Goal: Answer question/provide support

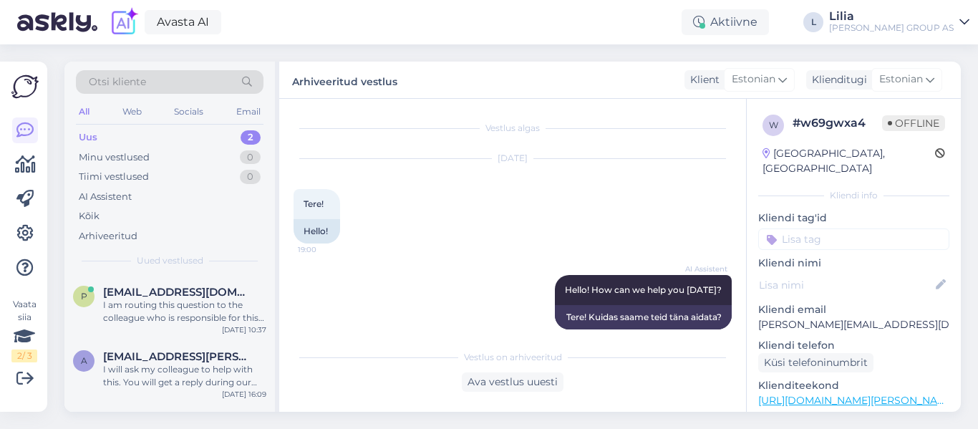
scroll to position [377, 0]
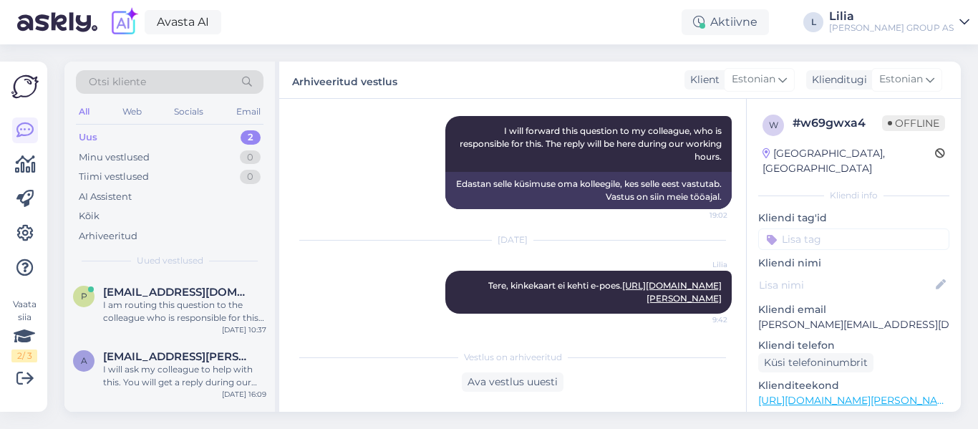
click at [117, 144] on div "Uus 2" at bounding box center [170, 137] width 188 height 20
click at [184, 306] on div "I am routing this question to the colleague who is responsible for this topic. …" at bounding box center [184, 312] width 163 height 26
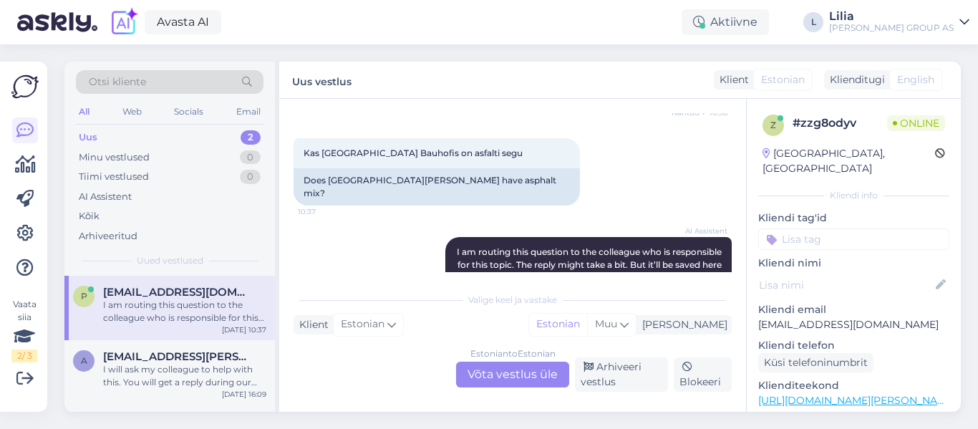
scroll to position [153, 0]
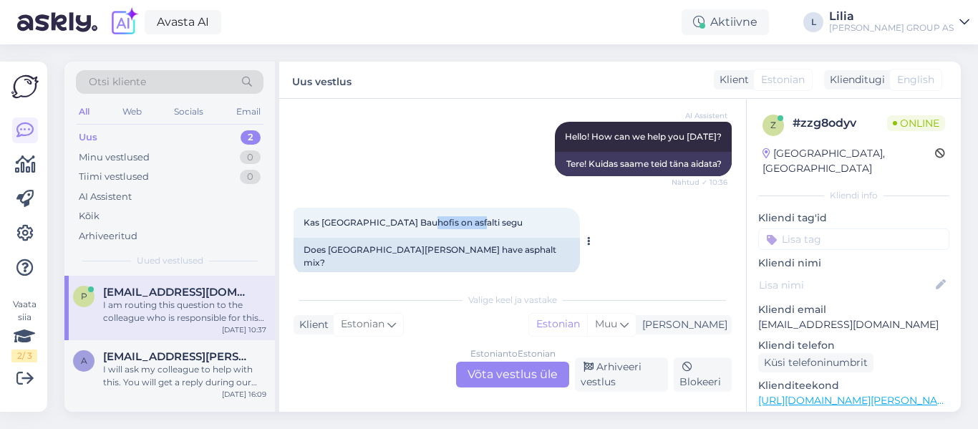
drag, startPoint x: 469, startPoint y: 220, endPoint x: 420, endPoint y: 223, distance: 49.5
click at [420, 223] on div "Kas Haapsalu Bauhofis on asfalti segu 10:37" at bounding box center [437, 223] width 286 height 30
copy span "asfalti segu"
click at [516, 369] on div "Estonian to Estonian Võta vestlus üle" at bounding box center [512, 375] width 113 height 26
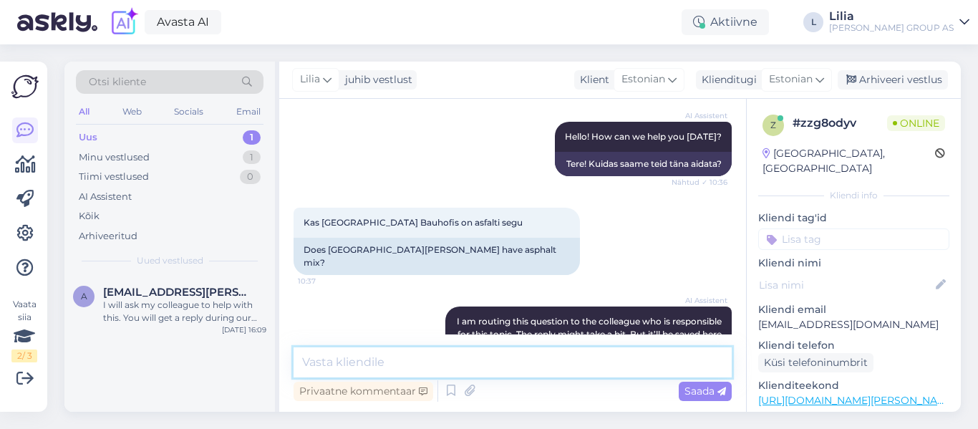
click at [497, 353] on textarea at bounding box center [513, 362] width 438 height 30
paste textarea "https://www.bauhof.ee/et/p/641381/asfaldi-parandusesegu-fixmix-20kg"
type textarea "Tere, Haapsalus on saadaval toode https://www.bauhof.ee/et/p/641381/asfaldi-par…"
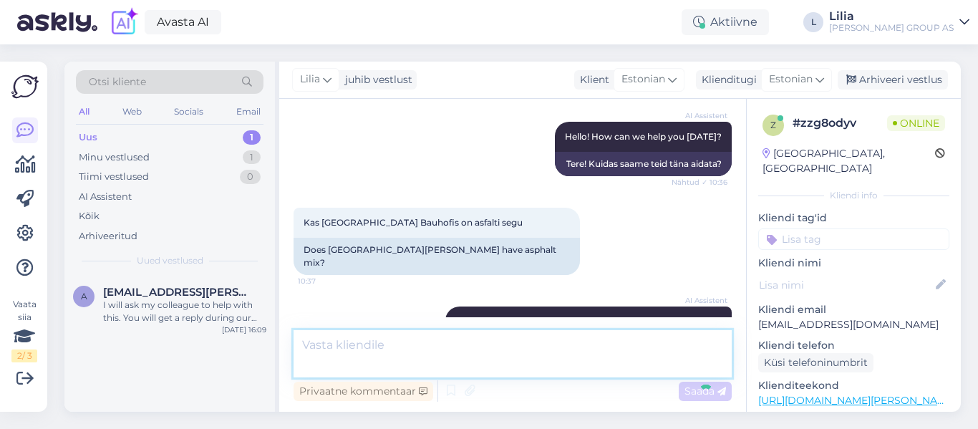
scroll to position [322, 0]
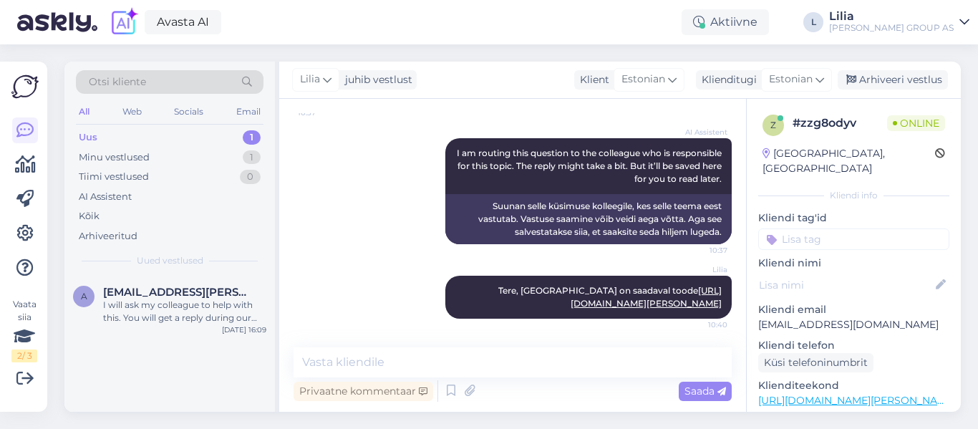
click at [105, 142] on div "Uus 1" at bounding box center [170, 137] width 188 height 20
click at [152, 313] on div "I will ask my colleague to help with this. You will get a reply during our work…" at bounding box center [184, 312] width 163 height 26
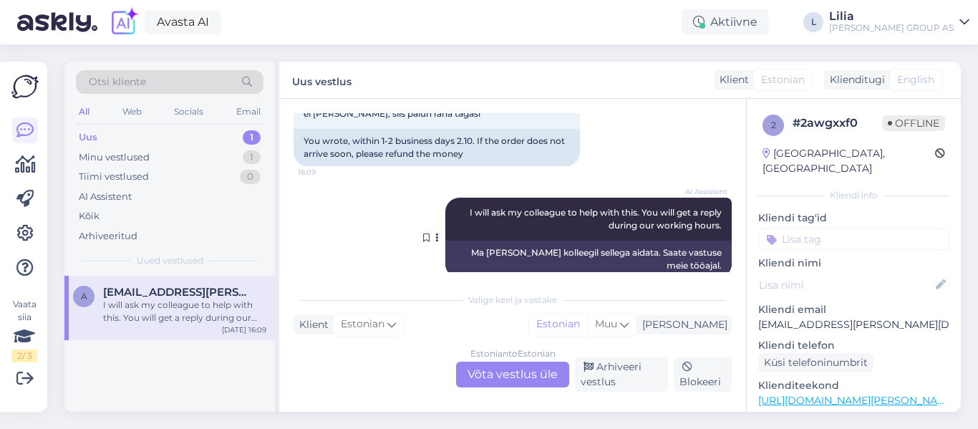
scroll to position [2217, 0]
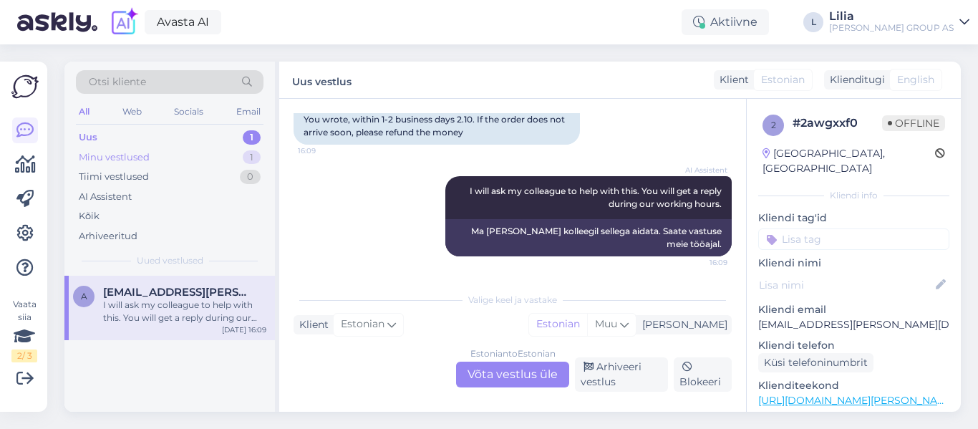
click at [146, 156] on div "Minu vestlused" at bounding box center [114, 157] width 71 height 14
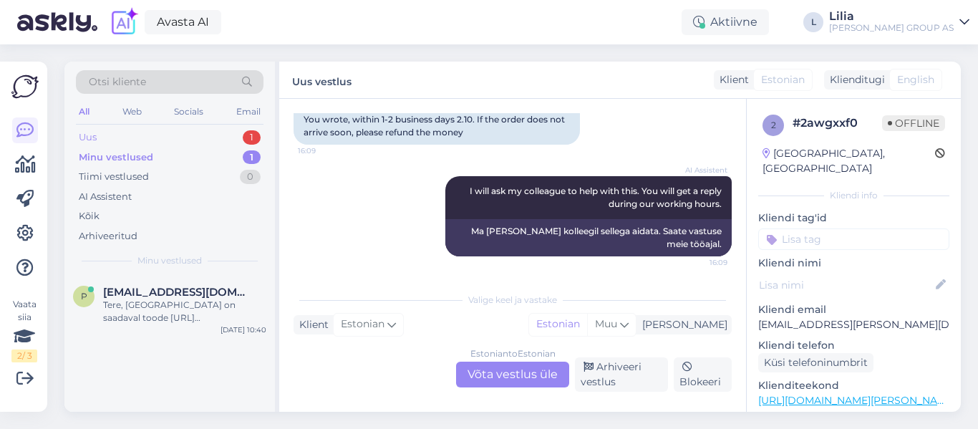
click at [130, 136] on div "Uus 1" at bounding box center [170, 137] width 188 height 20
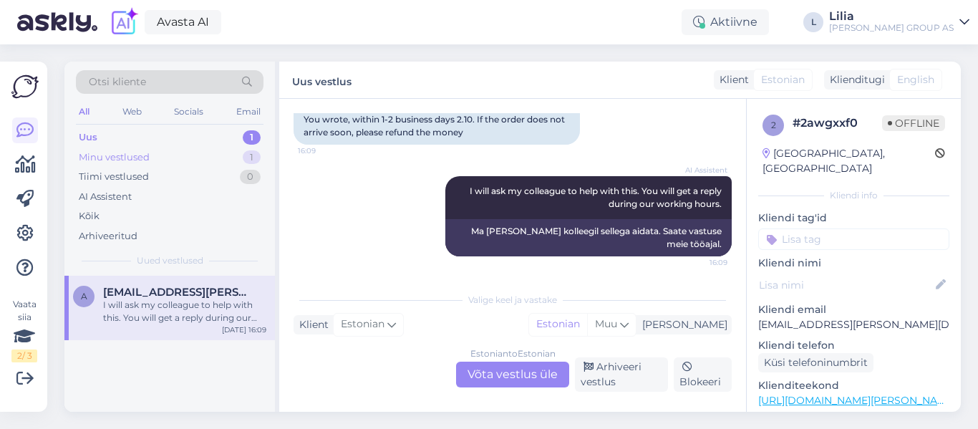
click at [105, 160] on div "Minu vestlused" at bounding box center [114, 157] width 71 height 14
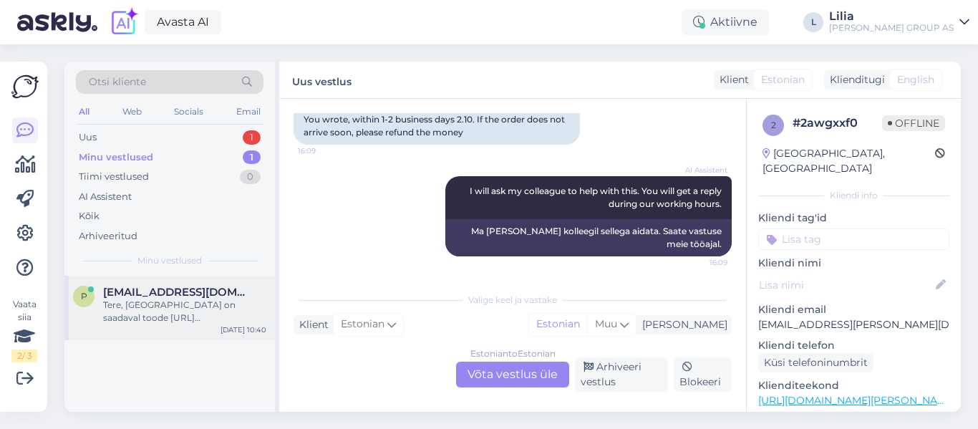
click at [163, 309] on div "Tere, Haapsalus on saadaval toode https://www.bauhof.ee/et/p/641381/asfaldi-par…" at bounding box center [184, 312] width 163 height 26
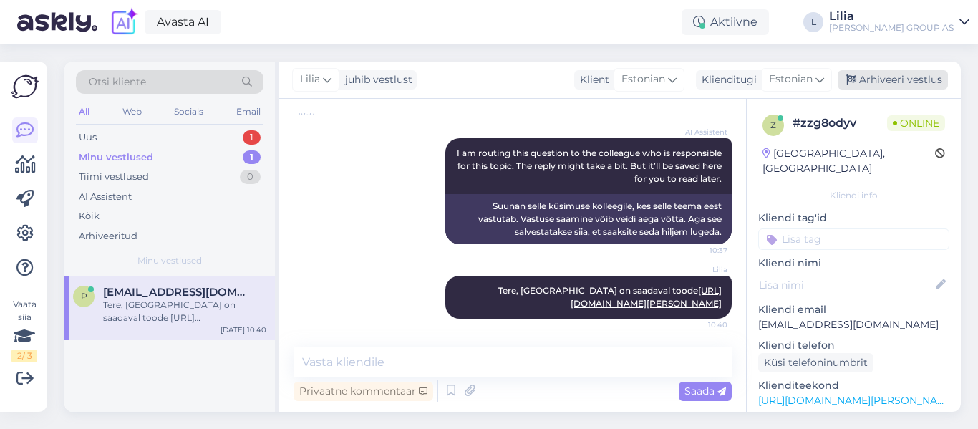
click at [899, 79] on div "Arhiveeri vestlus" at bounding box center [893, 79] width 110 height 19
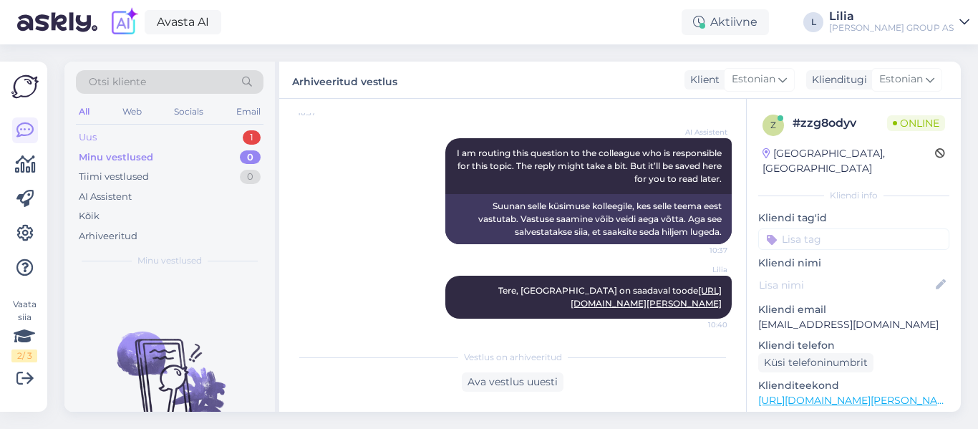
click at [174, 129] on div "Uus 1" at bounding box center [170, 137] width 188 height 20
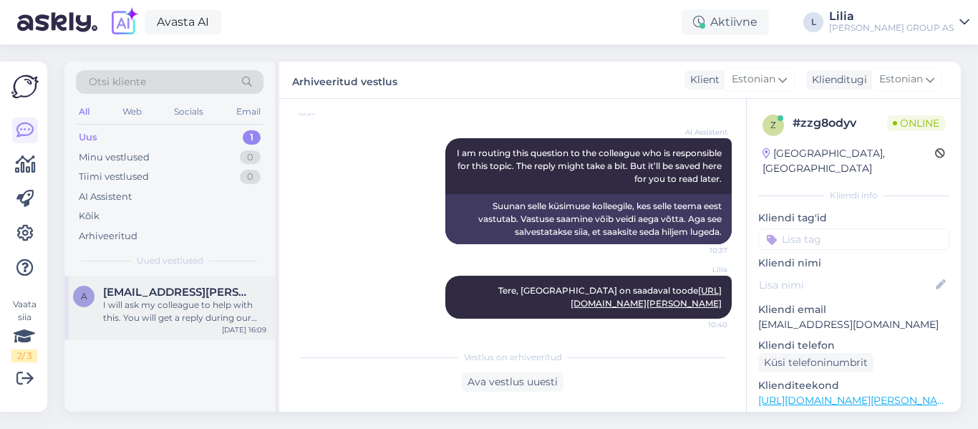
click at [165, 313] on div "I will ask my colleague to help with this. You will get a reply during our work…" at bounding box center [184, 312] width 163 height 26
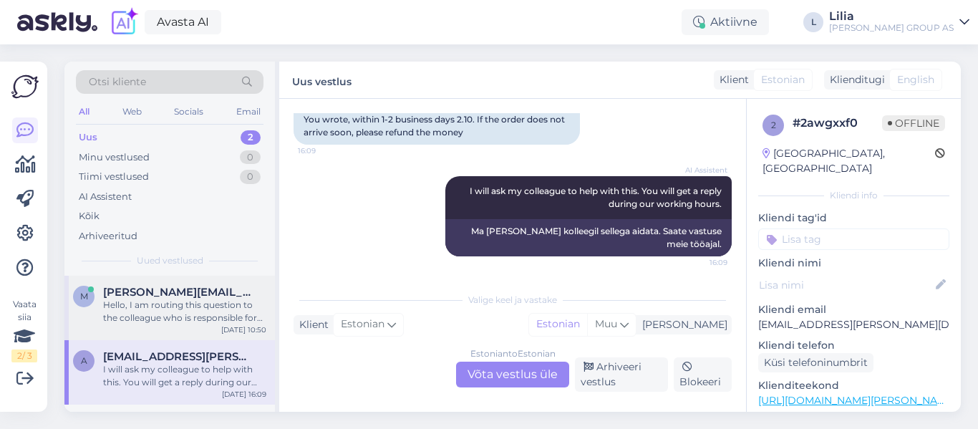
drag, startPoint x: 165, startPoint y: 297, endPoint x: 200, endPoint y: 296, distance: 35.1
click at [165, 297] on span "margo.tiidla@gmail.com" at bounding box center [177, 292] width 149 height 13
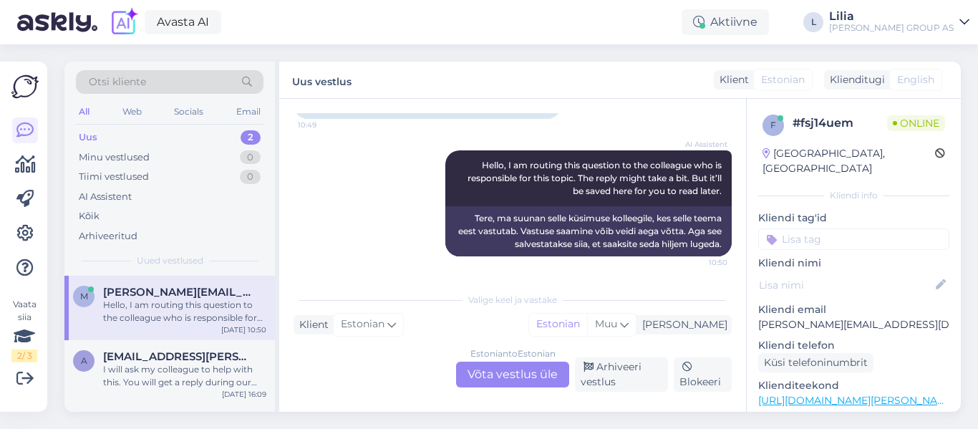
scroll to position [125, 0]
click at [521, 368] on div "Estonian to Estonian Võta vestlus üle" at bounding box center [512, 375] width 113 height 26
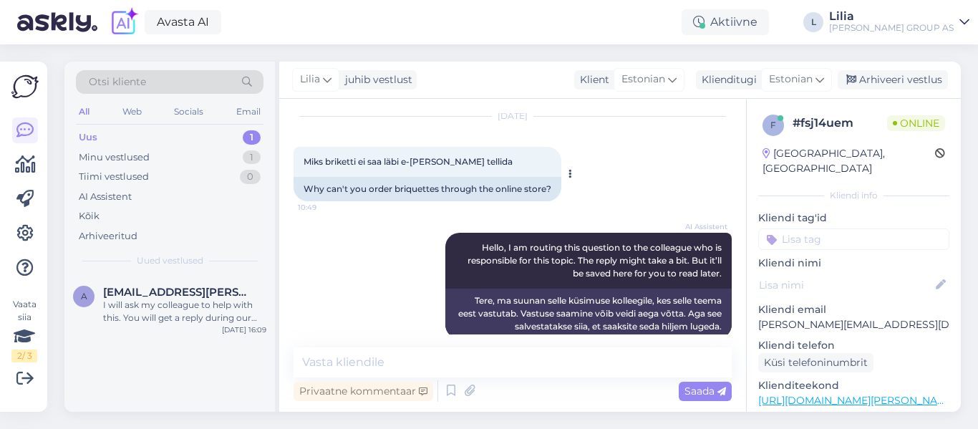
scroll to position [62, 0]
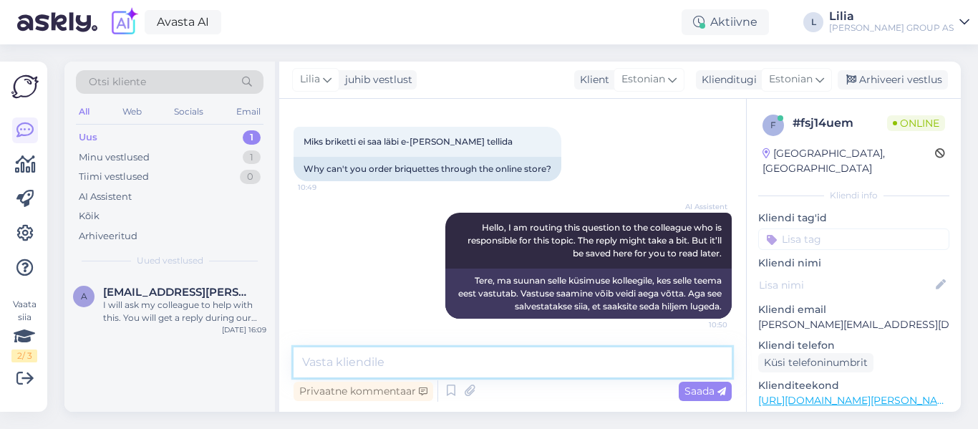
click at [428, 367] on textarea at bounding box center [513, 362] width 438 height 30
paste textarea "https://www.bauhof.ee/et/c/aed-ja-aiatehnika/kuttematerjalid/brikett"
type textarea "Tere, toode on e-poes saadaval https://www.bauhof.ee/et/c/aed-ja-aiatehnika/kut…"
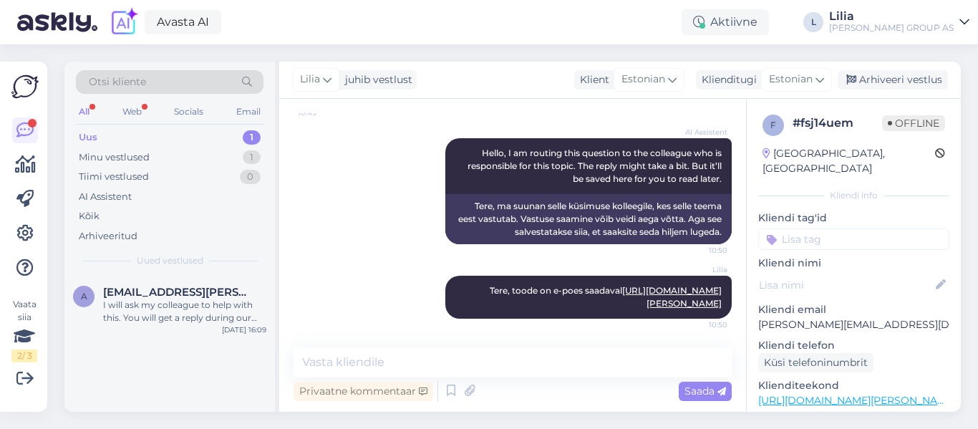
click at [116, 140] on div "Uus 1" at bounding box center [170, 137] width 188 height 20
click at [170, 301] on div "I will ask my colleague to help with this. You will get a reply during our work…" at bounding box center [184, 312] width 163 height 26
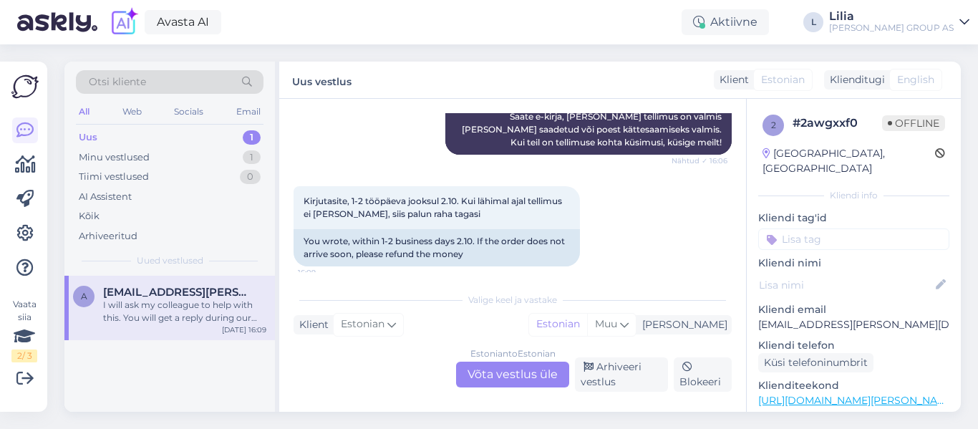
scroll to position [2145, 0]
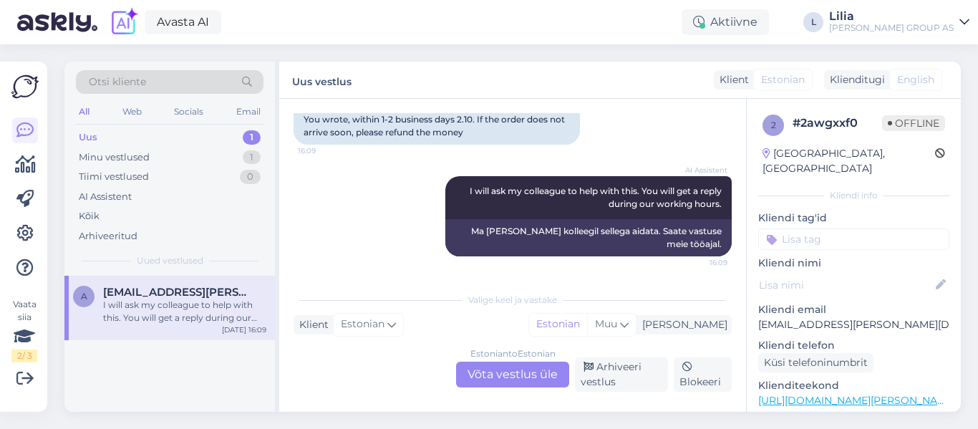
click at [523, 373] on div "Estonian to Estonian Võta vestlus üle" at bounding box center [512, 375] width 113 height 26
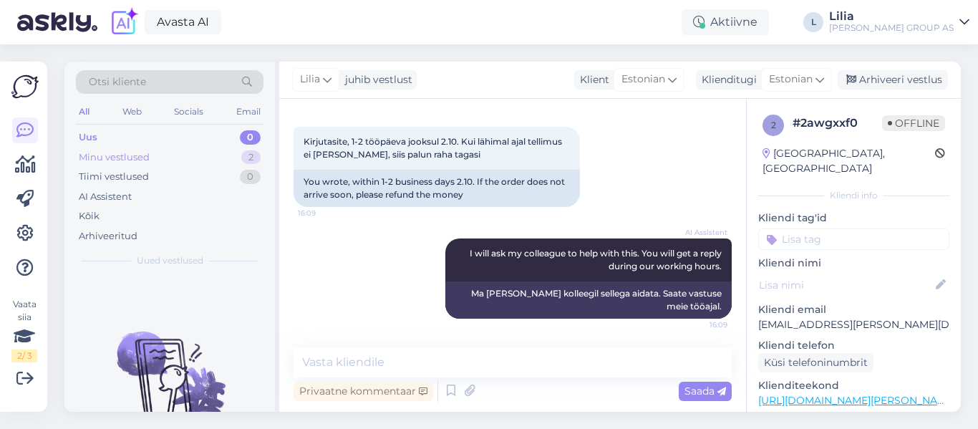
click at [170, 158] on div "Minu vestlused 2" at bounding box center [170, 158] width 188 height 20
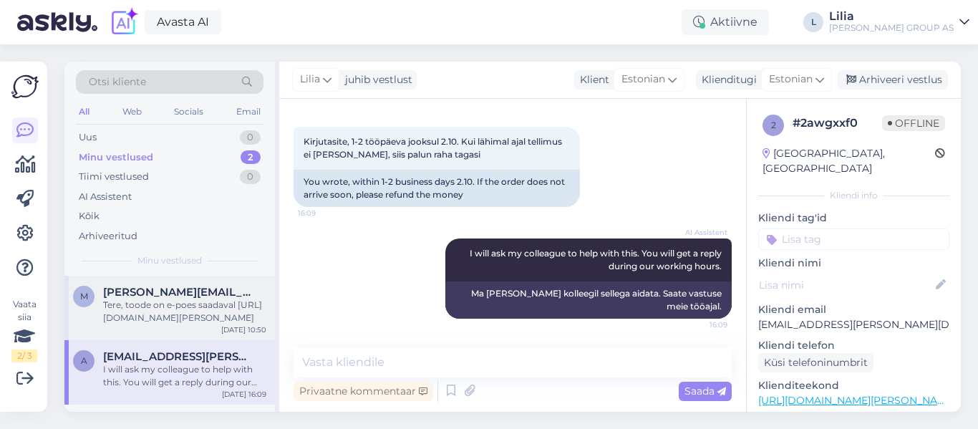
click at [202, 305] on div "Tere, toode on e-poes saadaval https://www.bauhof.ee/et/c/aed-ja-aiatehnika/kut…" at bounding box center [184, 312] width 163 height 26
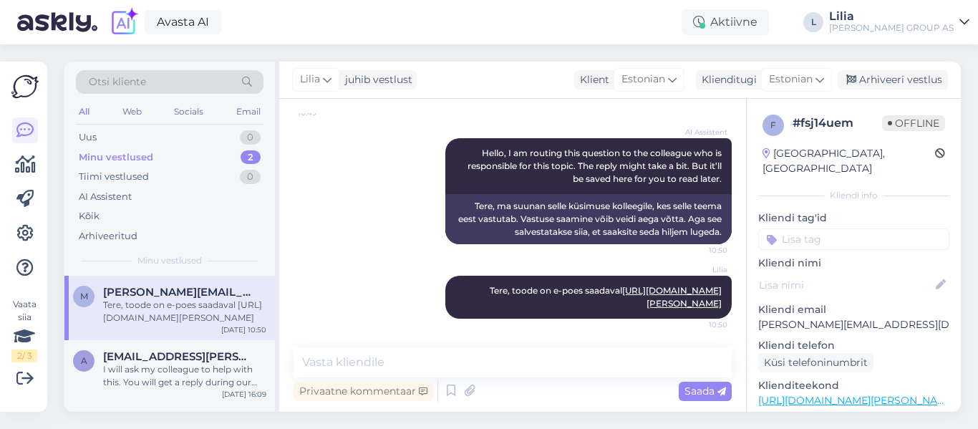
scroll to position [150, 0]
click at [883, 72] on div "Arhiveeri vestlus" at bounding box center [893, 79] width 110 height 19
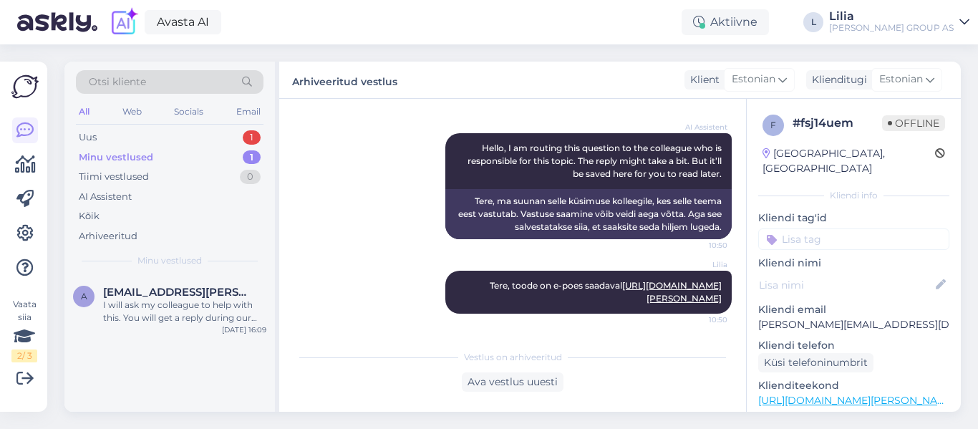
click at [136, 148] on div "Minu vestlused 1" at bounding box center [170, 158] width 188 height 20
click at [127, 125] on div "Otsi kliente All Web Socials Email Uus 1 Minu vestlused 1 Tiimi vestlused 0 AI …" at bounding box center [169, 169] width 211 height 214
click at [124, 132] on div "Uus 1" at bounding box center [170, 137] width 188 height 20
click at [151, 296] on span "[PERSON_NAME][EMAIL_ADDRESS][DOMAIN_NAME]" at bounding box center [177, 292] width 149 height 13
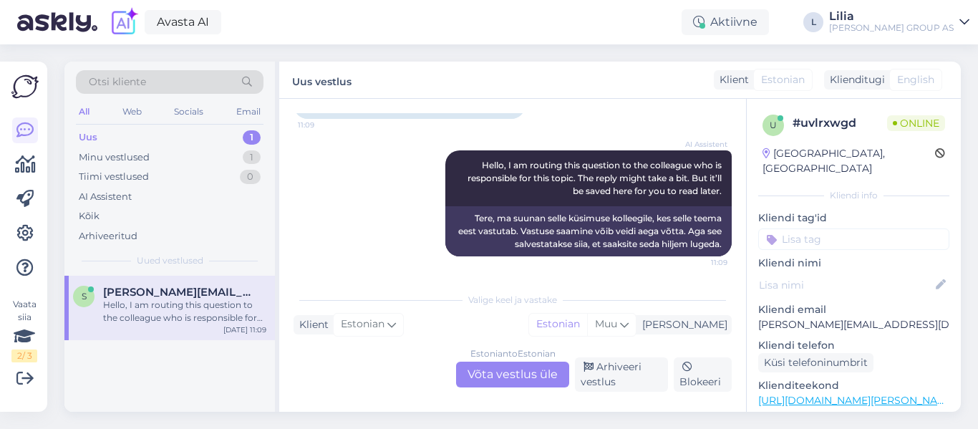
click at [520, 380] on div "Estonian to Estonian Võta vestlus üle" at bounding box center [512, 375] width 113 height 26
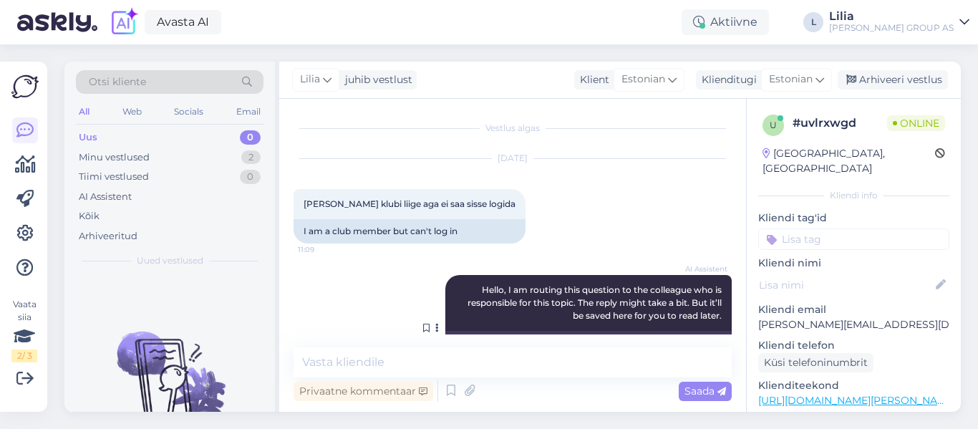
scroll to position [62, 0]
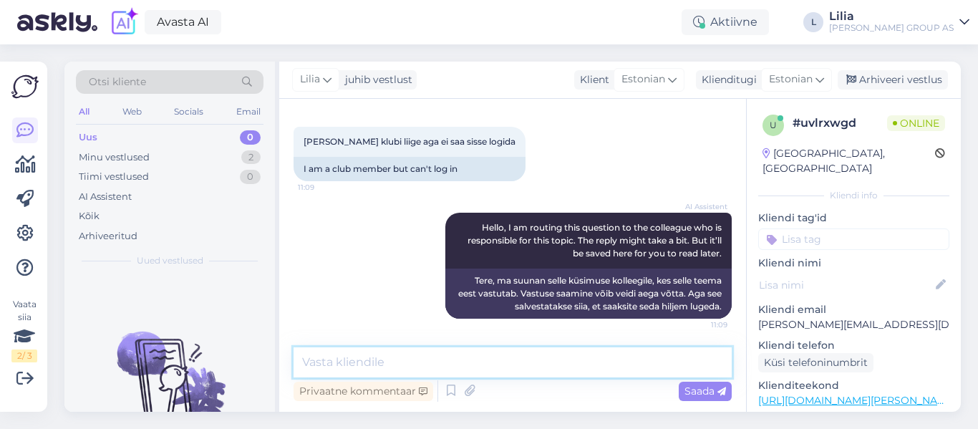
click at [523, 356] on textarea at bounding box center [513, 362] width 438 height 30
type textarea "Tere, mis veateade tuleb?"
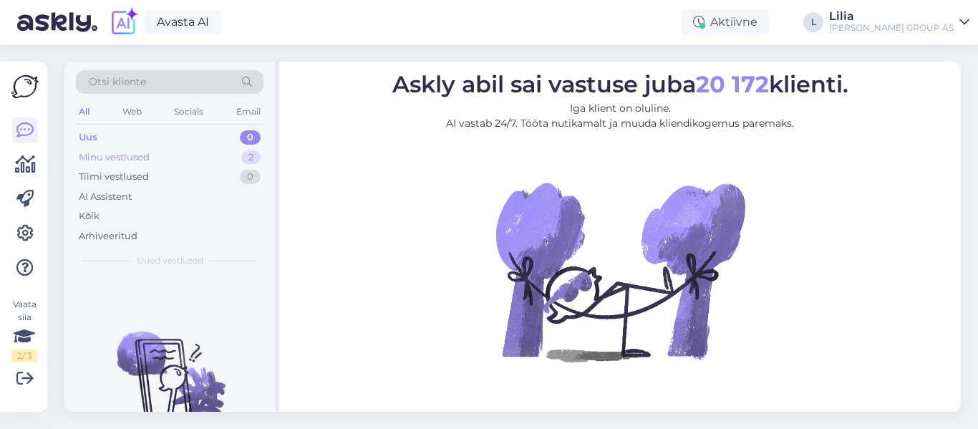
click at [140, 161] on div "Minu vestlused" at bounding box center [114, 157] width 71 height 14
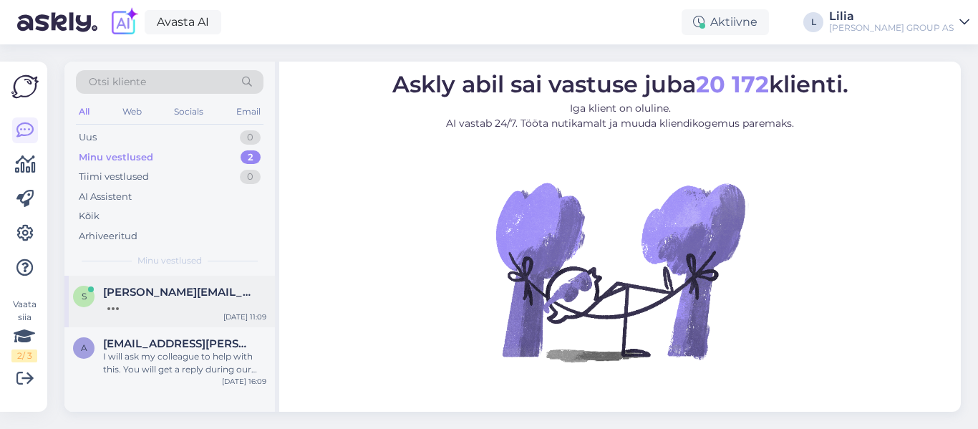
click at [158, 300] on div at bounding box center [184, 305] width 163 height 13
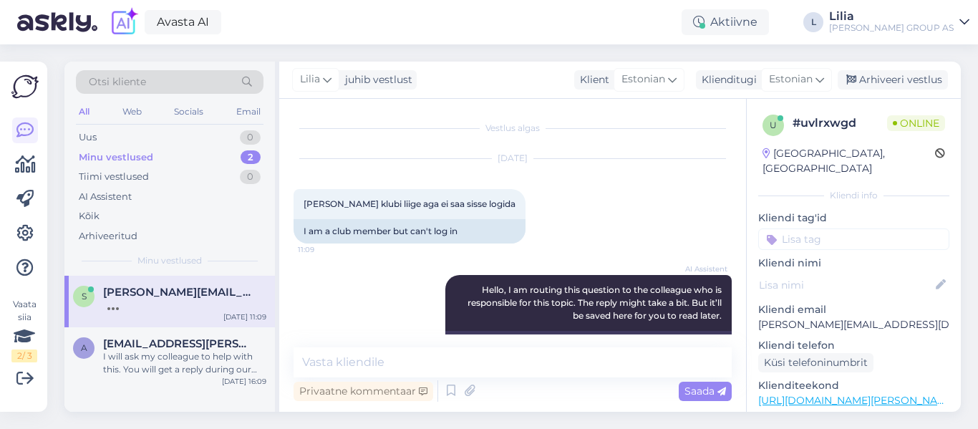
scroll to position [124, 0]
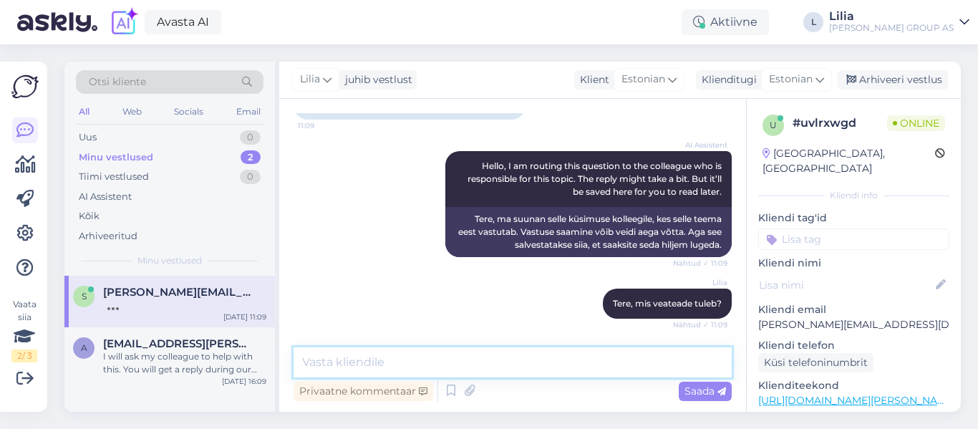
click at [438, 362] on textarea at bounding box center [513, 362] width 438 height 30
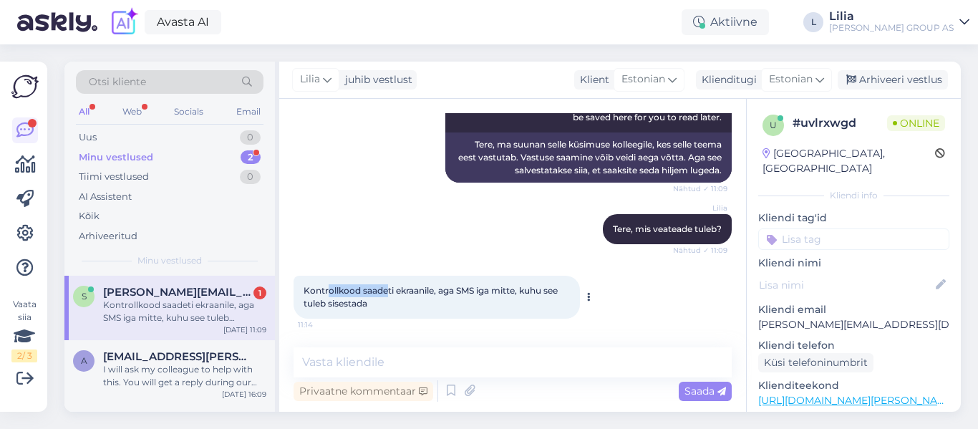
drag, startPoint x: 371, startPoint y: 287, endPoint x: 330, endPoint y: 289, distance: 40.8
click at [330, 289] on span "Kontrollkood saadeti ekraanile, aga SMS iga mitte, kuhu see tuleb sisestada" at bounding box center [432, 297] width 256 height 24
click at [374, 304] on div "Kontrollkood saadeti ekraanile, aga SMS iga mitte, kuhu see tuleb sisestada 11:…" at bounding box center [437, 297] width 286 height 43
click at [394, 367] on textarea at bounding box center [513, 362] width 438 height 30
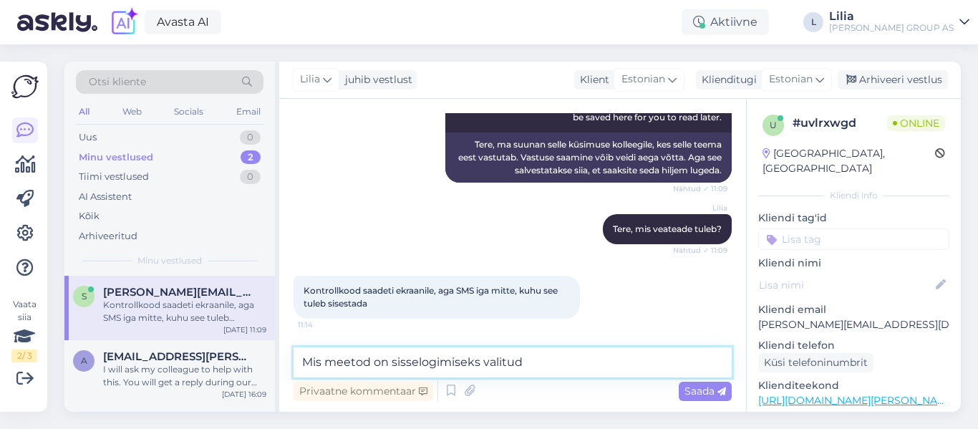
type textarea "Mis meetod on sisselogimiseks valitud?"
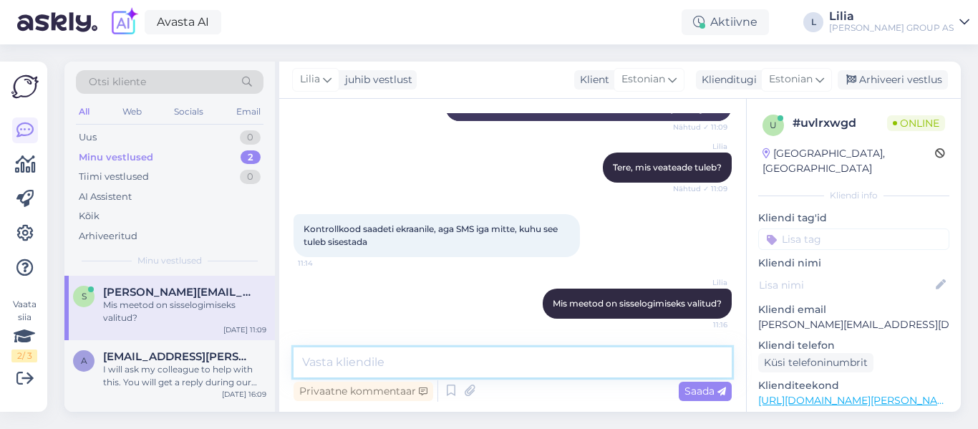
click at [553, 369] on textarea at bounding box center [513, 362] width 438 height 30
type textarea "koodi pole vaja sisestada [PERSON_NAME] kinitate"
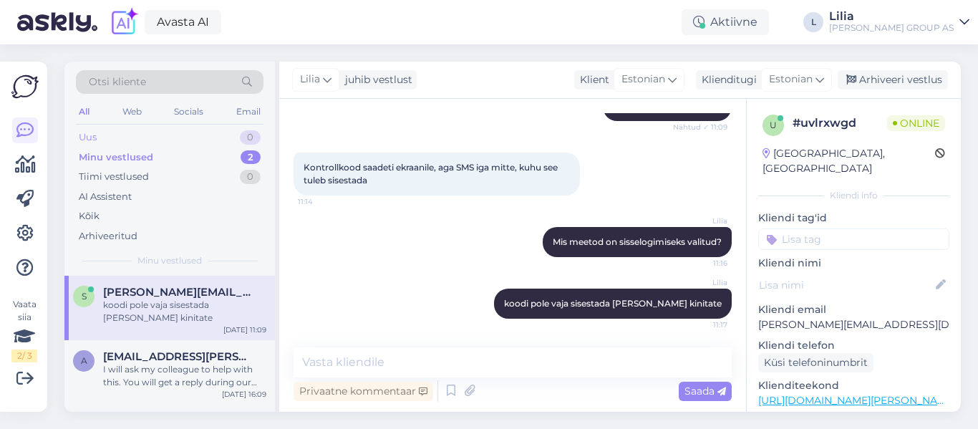
click at [188, 130] on div "Uus 0" at bounding box center [170, 137] width 188 height 20
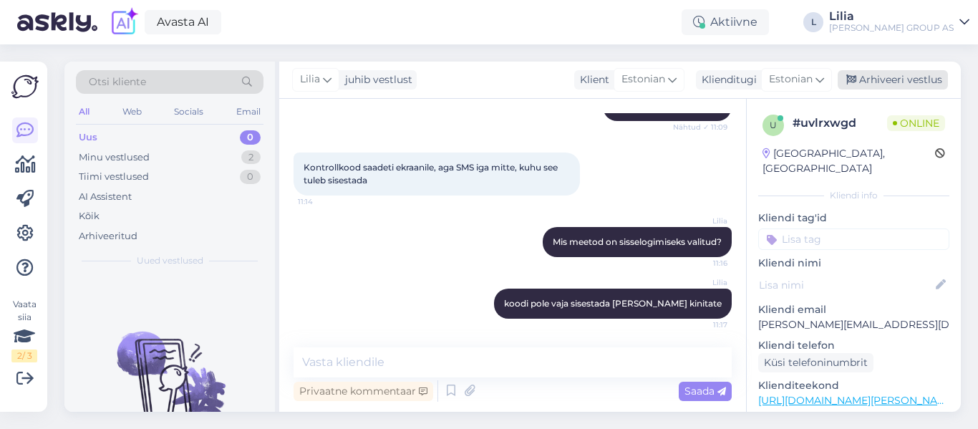
click at [899, 84] on div "Arhiveeri vestlus" at bounding box center [893, 79] width 110 height 19
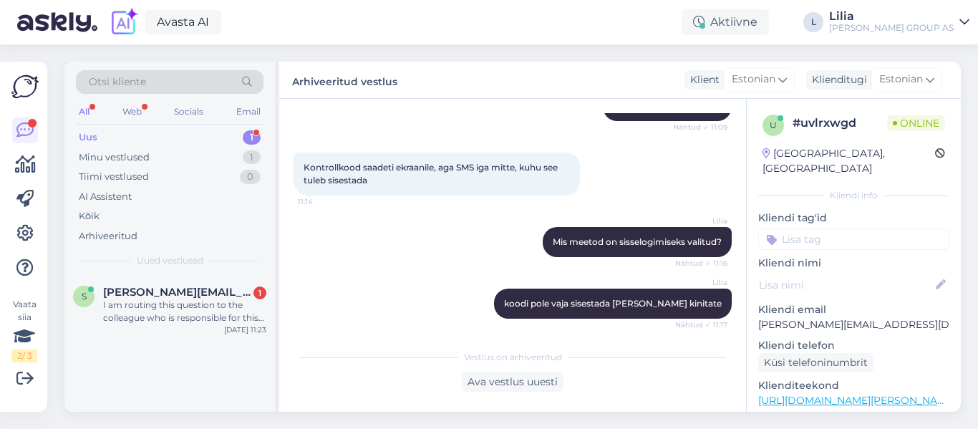
scroll to position [563, 0]
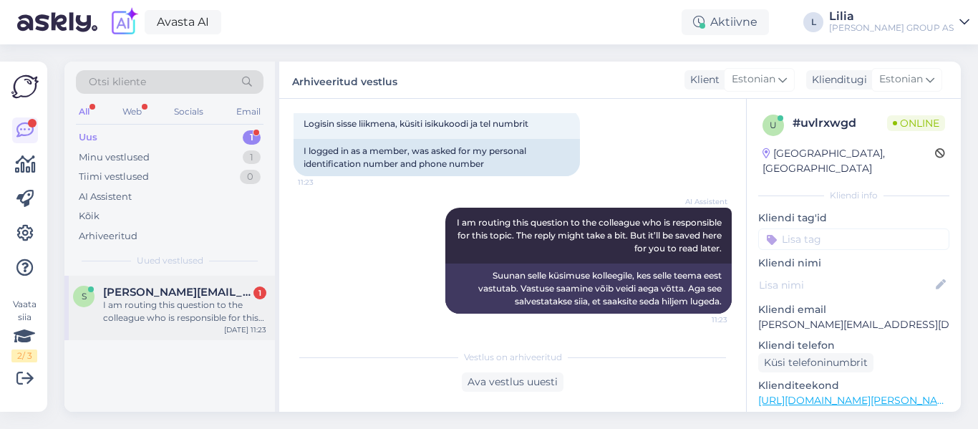
click at [180, 299] on div "I am routing this question to the colleague who is responsible for this topic. …" at bounding box center [184, 312] width 163 height 26
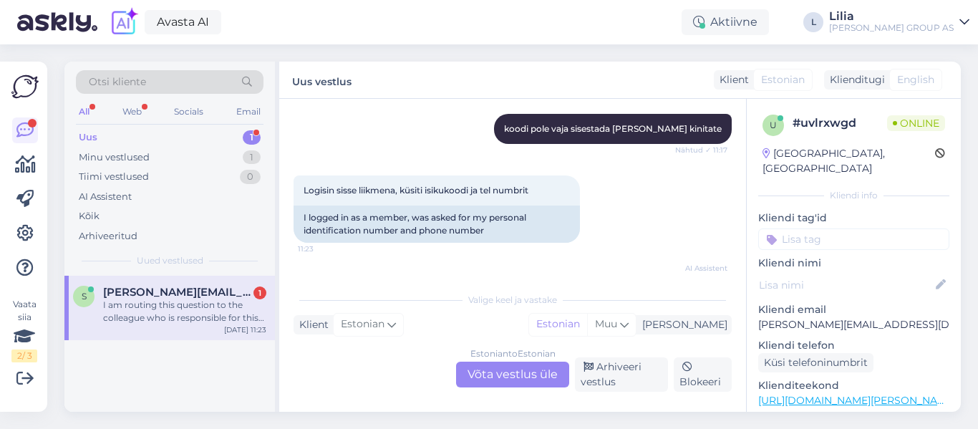
scroll to position [620, 0]
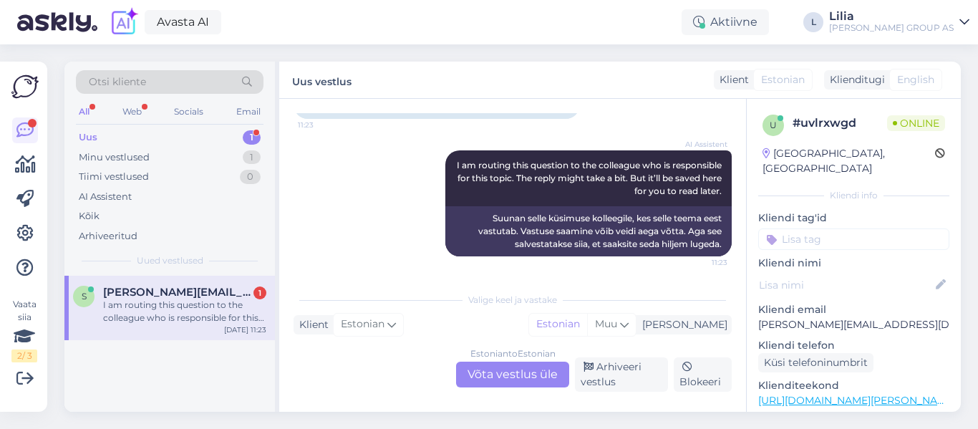
click at [495, 373] on div "Estonian to Estonian Võta vestlus üle" at bounding box center [512, 375] width 113 height 26
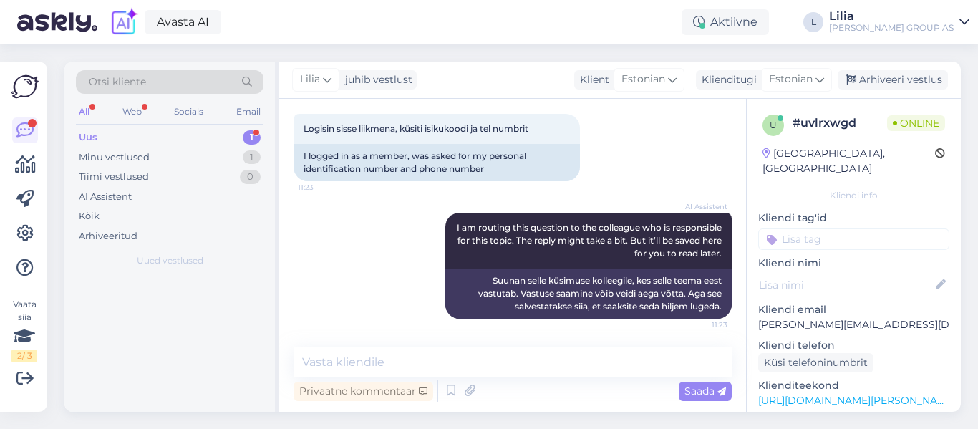
scroll to position [558, 0]
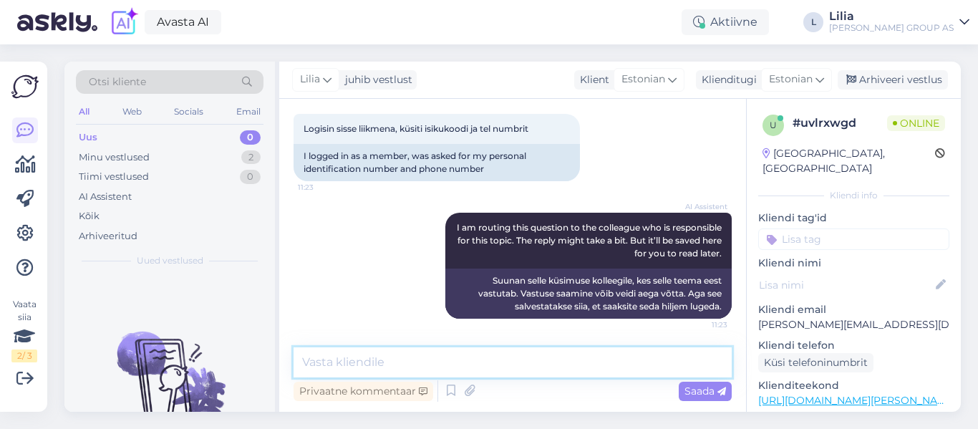
click at [508, 350] on textarea at bounding box center [513, 362] width 438 height 30
click at [439, 355] on textarea at bounding box center [513, 362] width 438 height 30
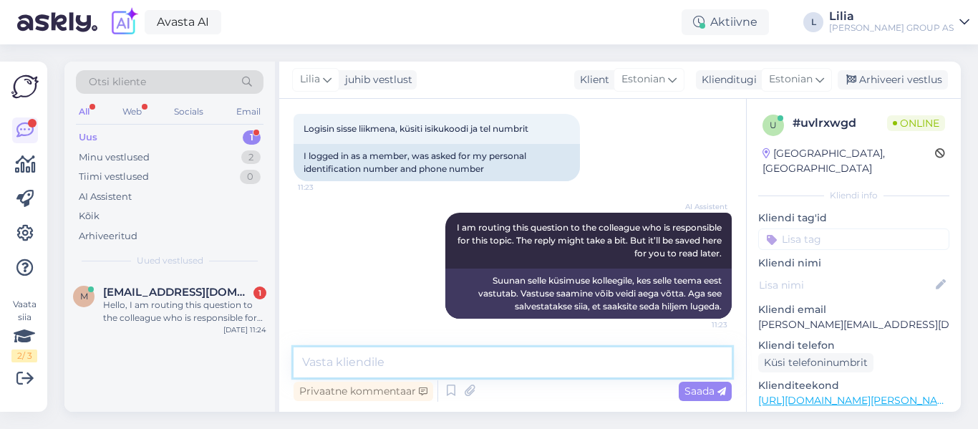
click at [432, 364] on textarea at bounding box center [513, 362] width 438 height 30
type textarea "K"
type textarea "Kas logite sisse Mobiil-IDga?"
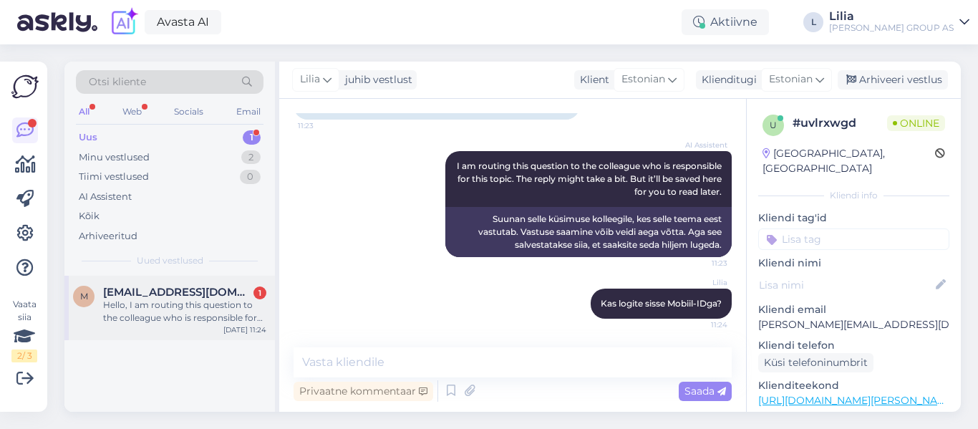
click at [173, 319] on div "Hello, I am routing this question to the colleague who is responsible for this …" at bounding box center [184, 312] width 163 height 26
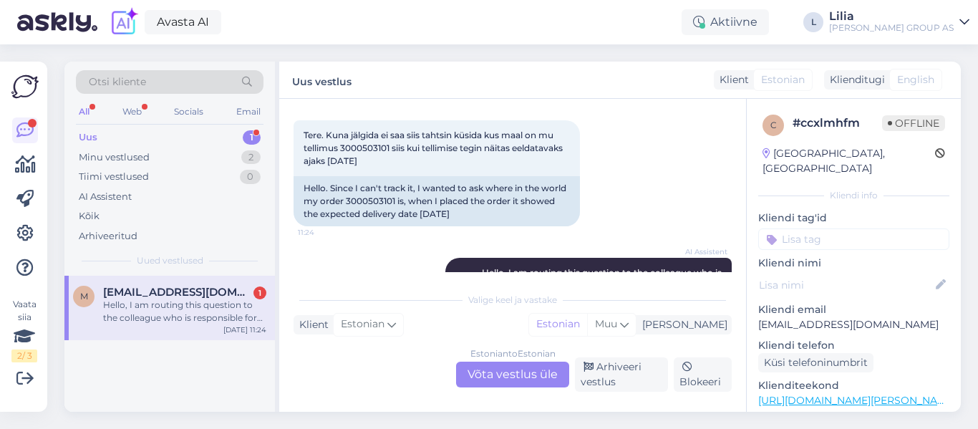
scroll to position [980, 0]
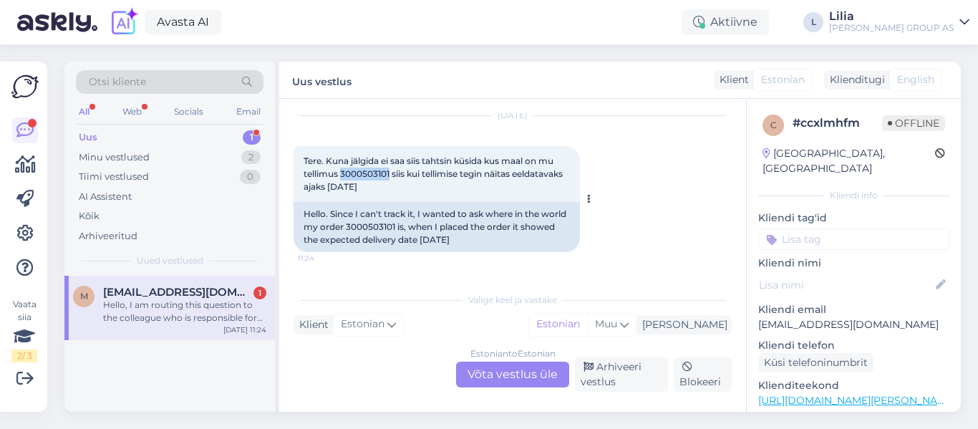
drag, startPoint x: 342, startPoint y: 186, endPoint x: 391, endPoint y: 189, distance: 49.5
click at [391, 189] on span "Tere. Kuna jälgida ei saa siis tahtsin küsida kus maal on mu tellimus 300050310…" at bounding box center [434, 173] width 261 height 37
copy span "3000503101"
click at [506, 369] on div "Estonian to Estonian Võta vestlus üle" at bounding box center [512, 375] width 113 height 26
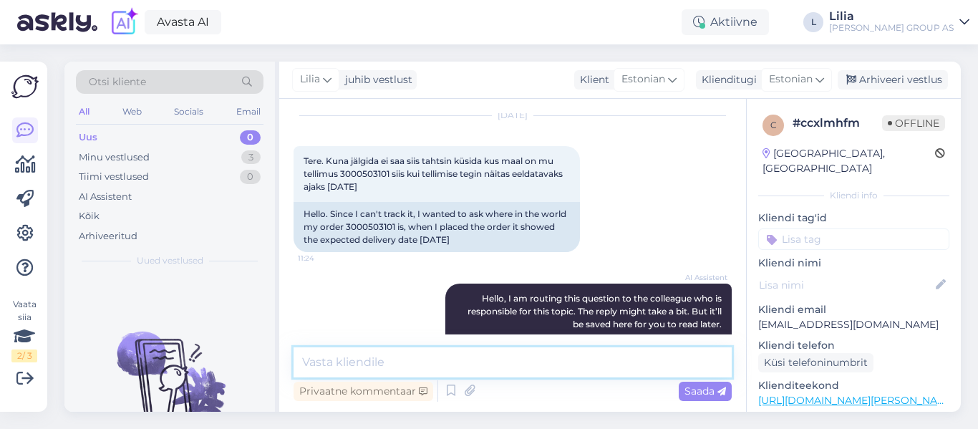
drag, startPoint x: 426, startPoint y: 364, endPoint x: 435, endPoint y: 367, distance: 9.1
click at [427, 364] on textarea at bounding box center [513, 362] width 438 height 30
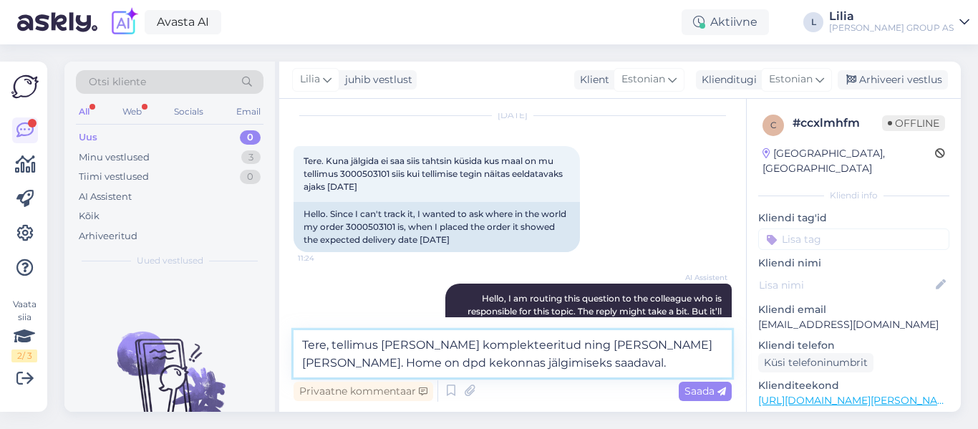
click at [344, 367] on textarea "Tere, tellimus [PERSON_NAME] komplekteeritud ning [PERSON_NAME] [PERSON_NAME]. …" at bounding box center [513, 353] width 438 height 47
type textarea "Tere, tellimus [PERSON_NAME] komplekteeritud ning [PERSON_NAME] [PERSON_NAME]. …"
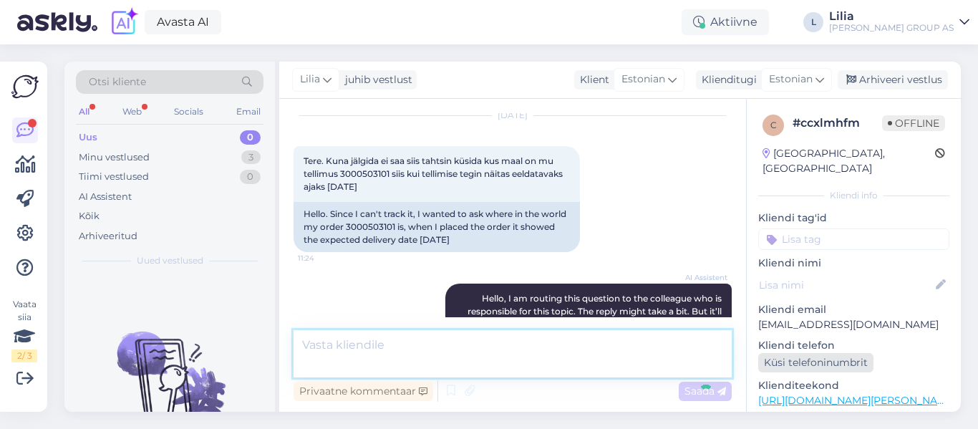
scroll to position [1138, 0]
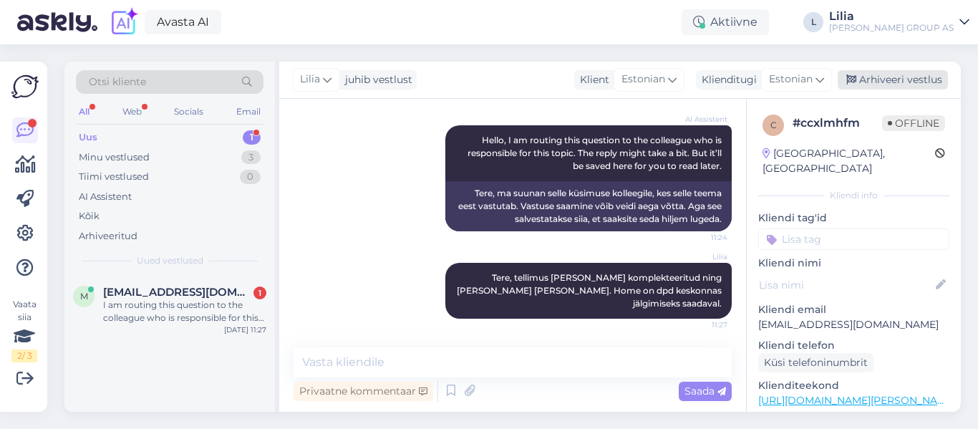
click at [894, 75] on div "Arhiveeri vestlus" at bounding box center [893, 79] width 110 height 19
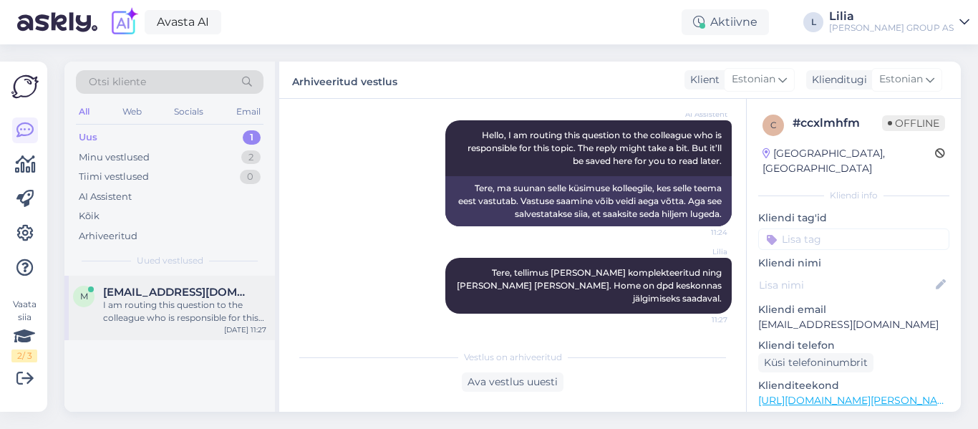
click at [159, 305] on div "I am routing this question to the colleague who is responsible for this topic. …" at bounding box center [184, 312] width 163 height 26
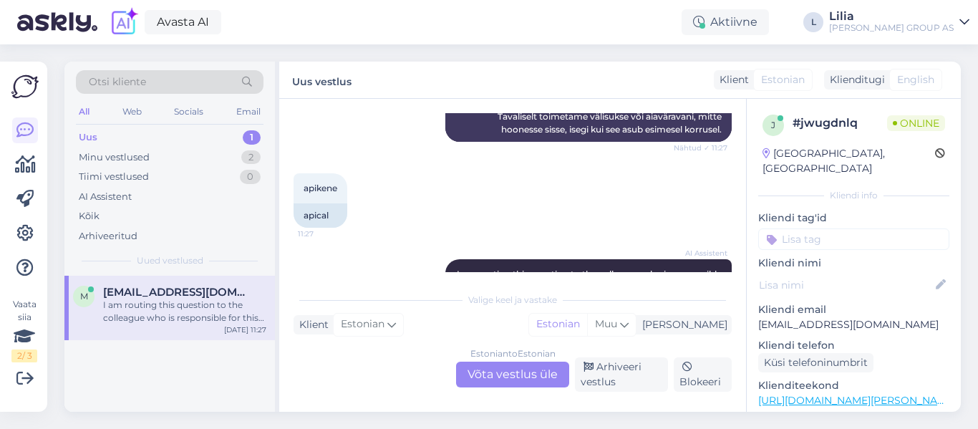
scroll to position [1086, 0]
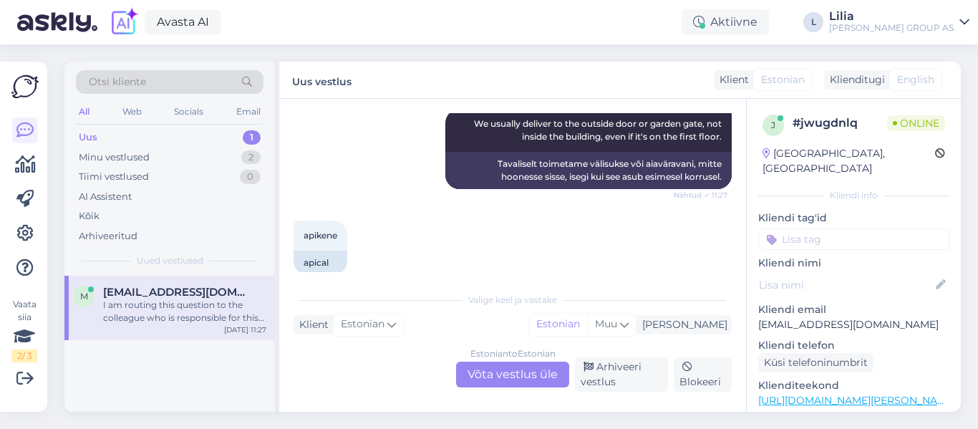
click at [521, 374] on div "Estonian to Estonian Võta vestlus üle" at bounding box center [512, 375] width 113 height 26
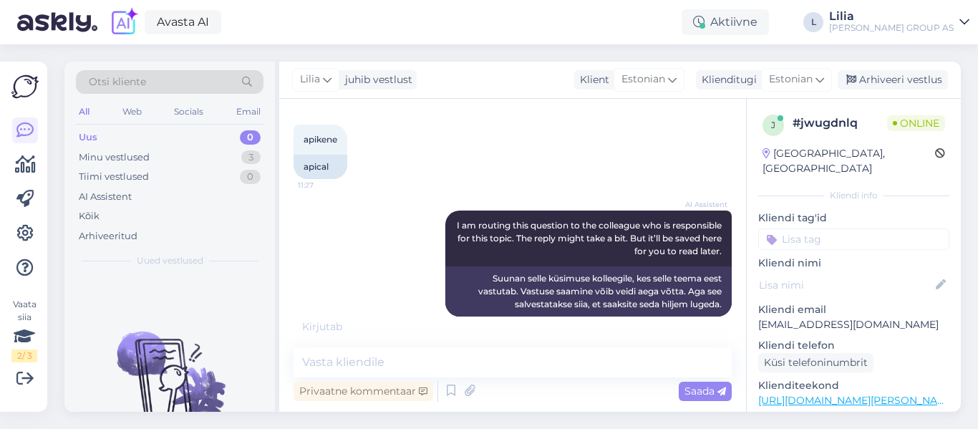
scroll to position [1166, 0]
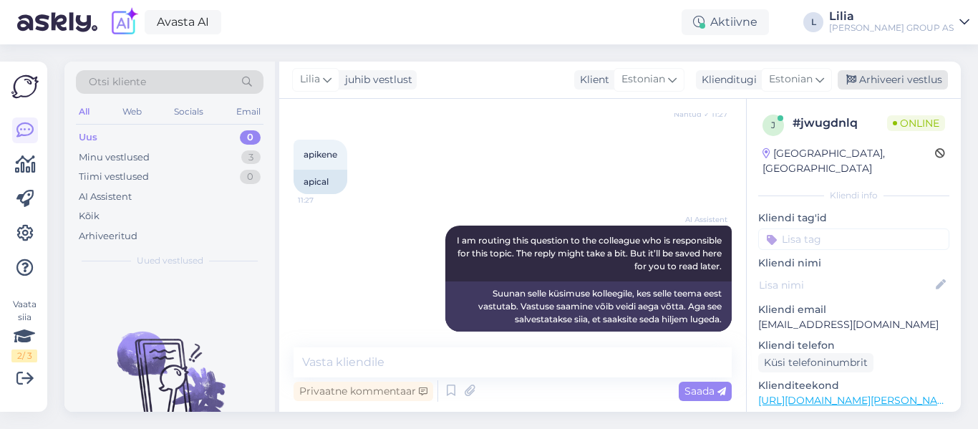
click at [891, 73] on div "Arhiveeri vestlus" at bounding box center [893, 79] width 110 height 19
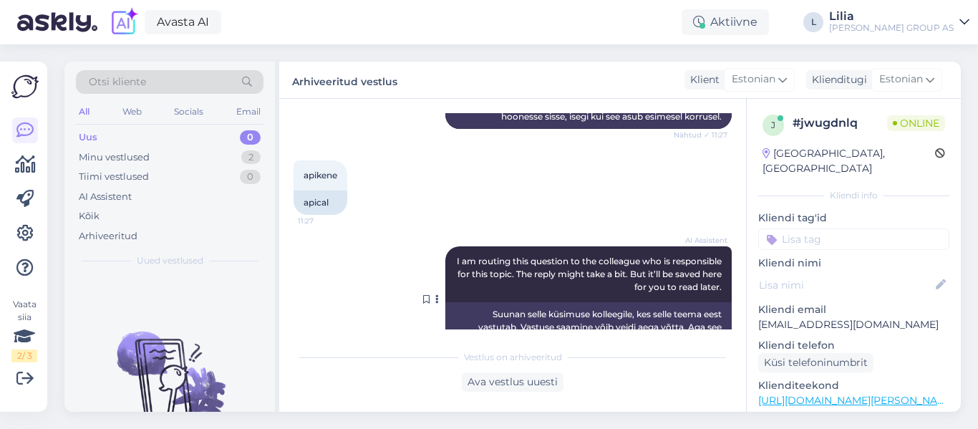
scroll to position [1171, 0]
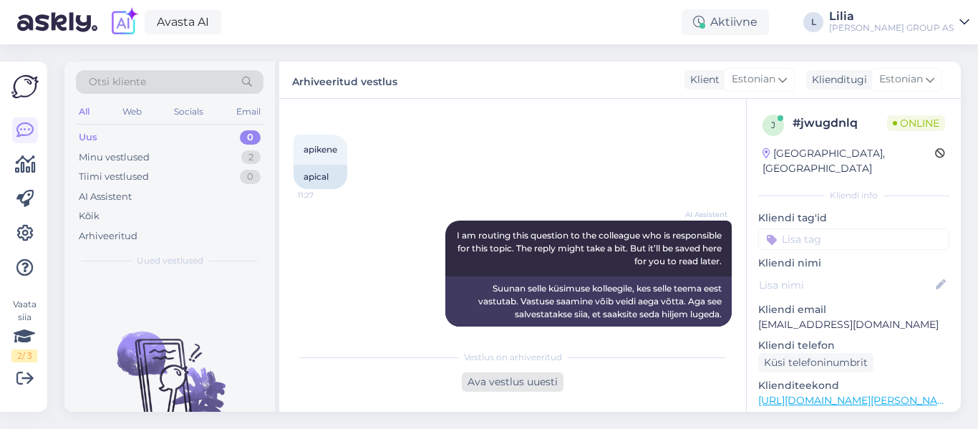
click at [523, 388] on div "Ava vestlus uuesti" at bounding box center [513, 381] width 102 height 19
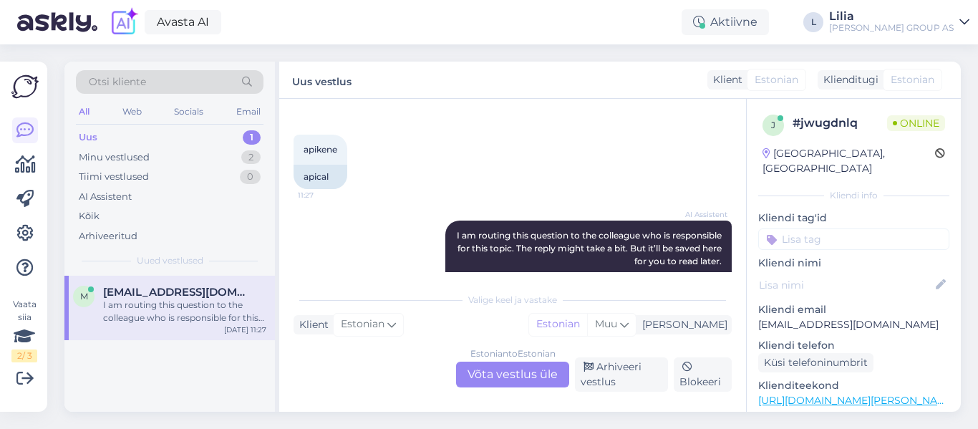
click at [537, 363] on div "Estonian to Estonian Võta vestlus üle" at bounding box center [512, 375] width 113 height 26
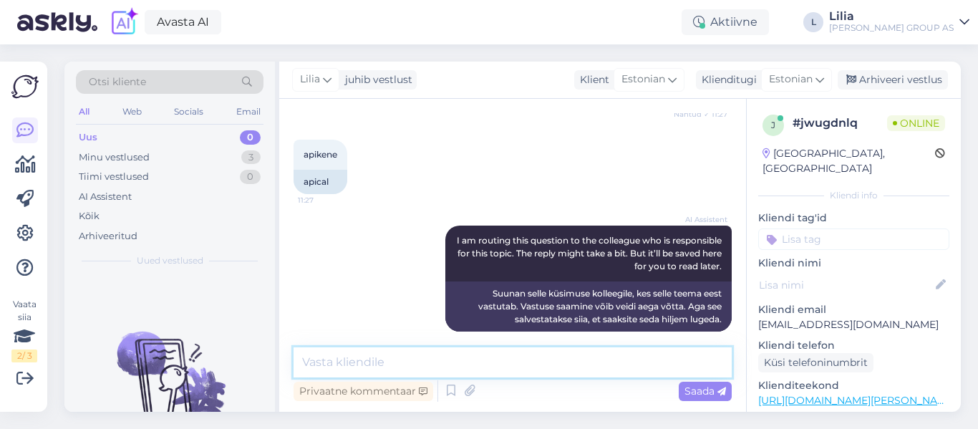
click at [528, 359] on textarea at bounding box center [513, 362] width 438 height 30
type textarea "Tarne ainult välisukseni"
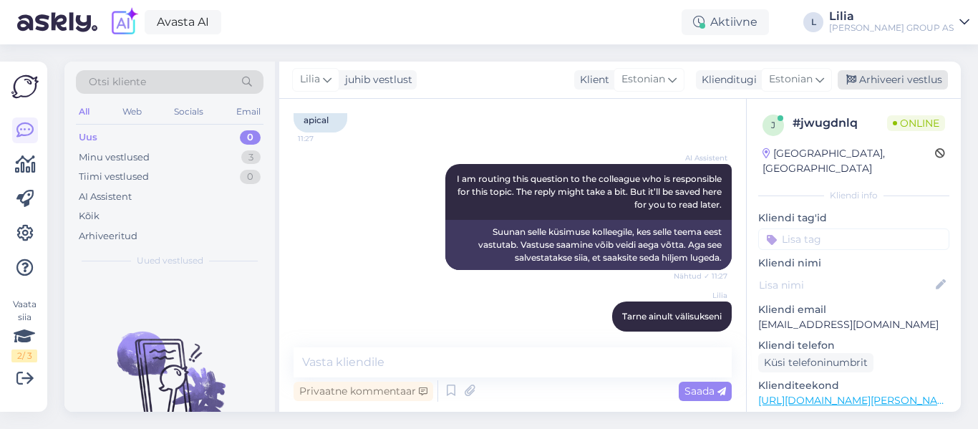
click at [909, 76] on div "Arhiveeri vestlus" at bounding box center [893, 79] width 110 height 19
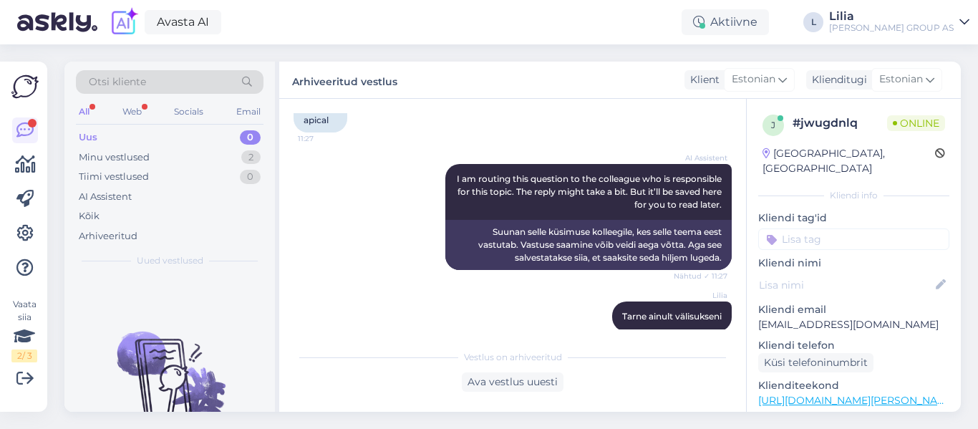
scroll to position [1358, 0]
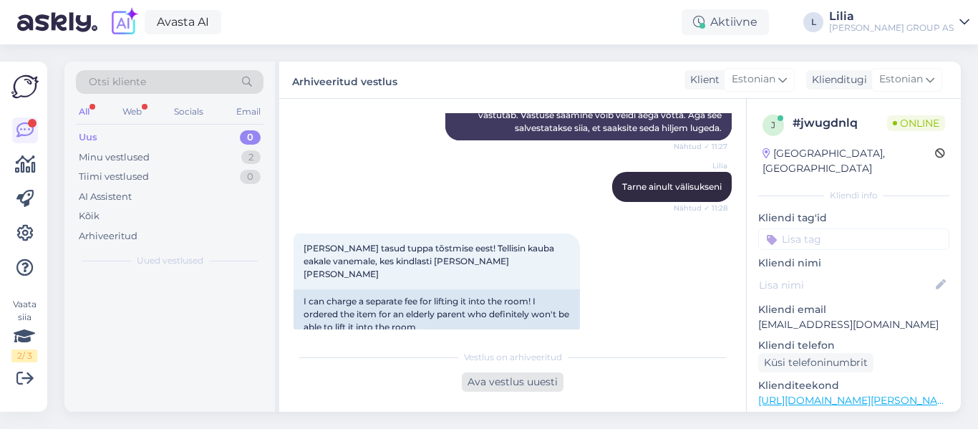
click at [521, 382] on div "Ava vestlus uuesti" at bounding box center [513, 381] width 102 height 19
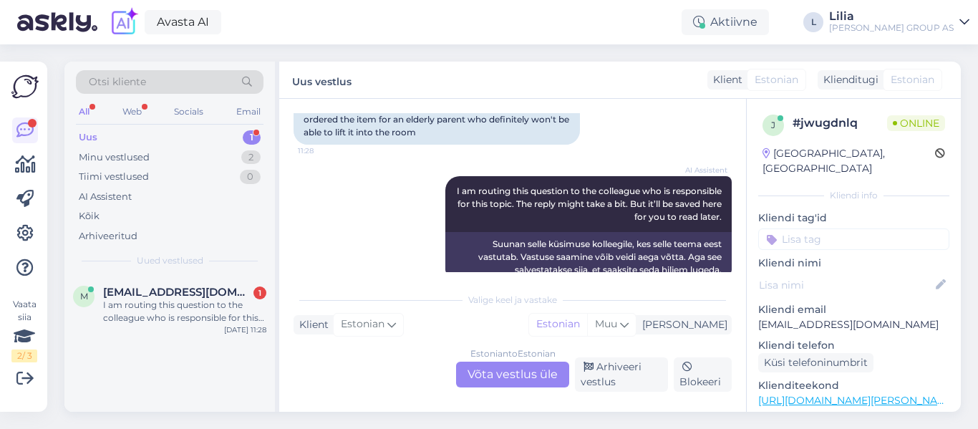
click at [495, 372] on div "Estonian to Estonian Võta vestlus üle" at bounding box center [512, 375] width 113 height 26
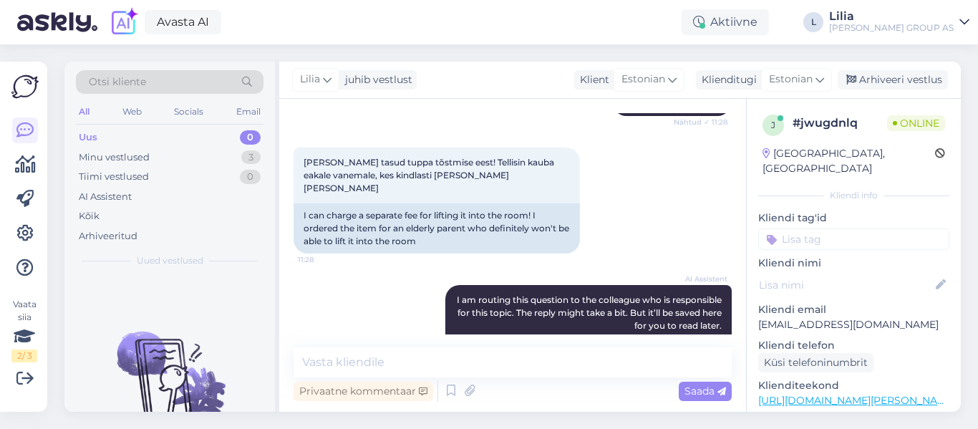
scroll to position [1418, 0]
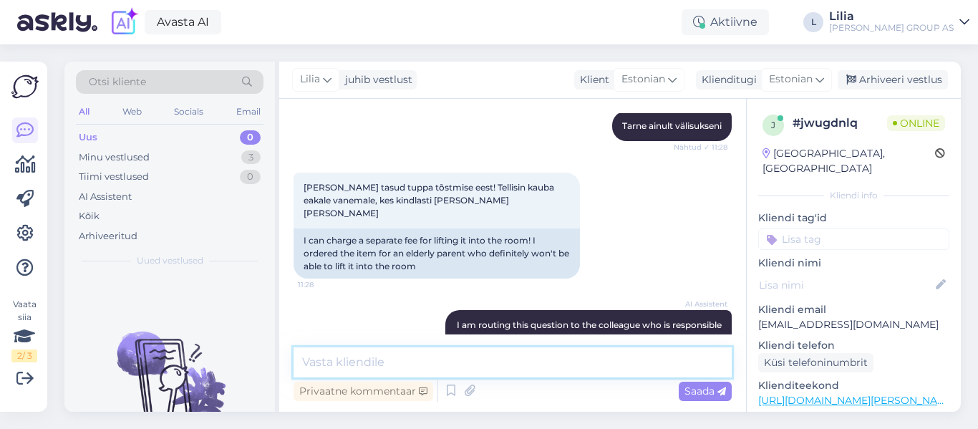
click at [447, 370] on textarea at bounding box center [513, 362] width 438 height 30
type textarea "Tere, kahjuks ei ole teenust pakkuda"
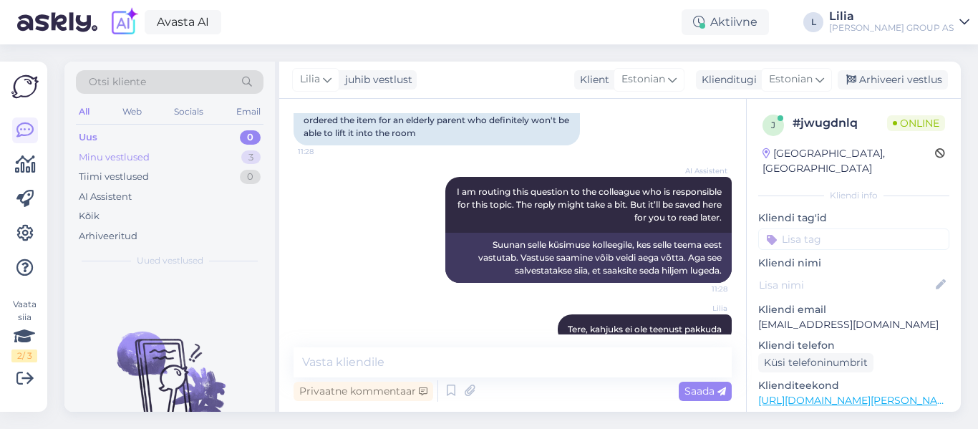
click at [143, 160] on div "Minu vestlused" at bounding box center [114, 157] width 71 height 14
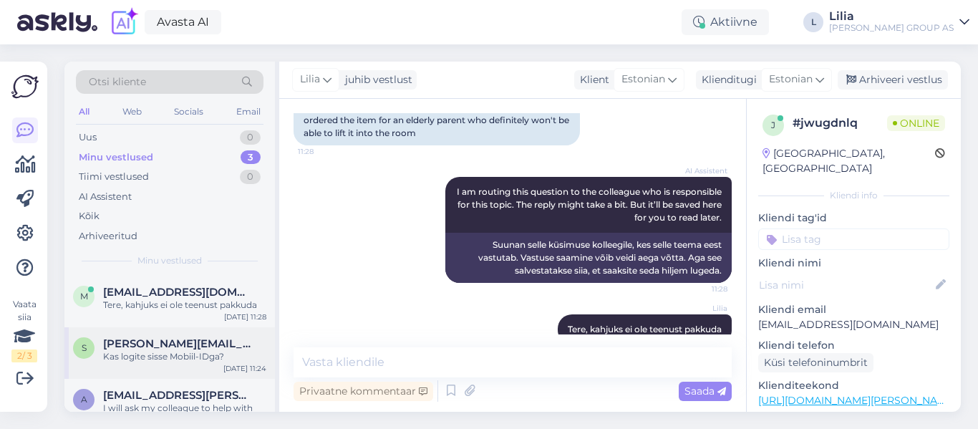
click at [170, 359] on div "Kas logite sisse Mobiil-IDga?" at bounding box center [184, 356] width 163 height 13
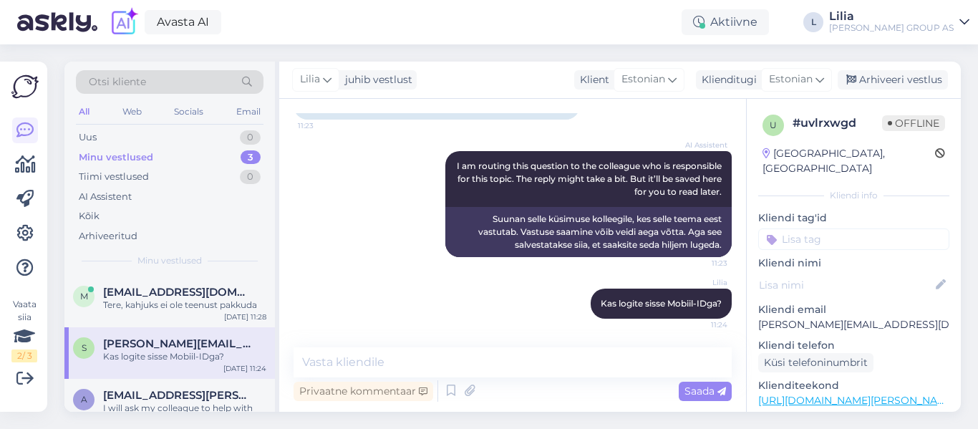
click at [908, 90] on div "[PERSON_NAME] juhib vestlust Klient [DEMOGRAPHIC_DATA] Klienditugi Estonian Arh…" at bounding box center [620, 80] width 682 height 37
click at [901, 83] on div "Arhiveeri vestlus" at bounding box center [893, 79] width 110 height 19
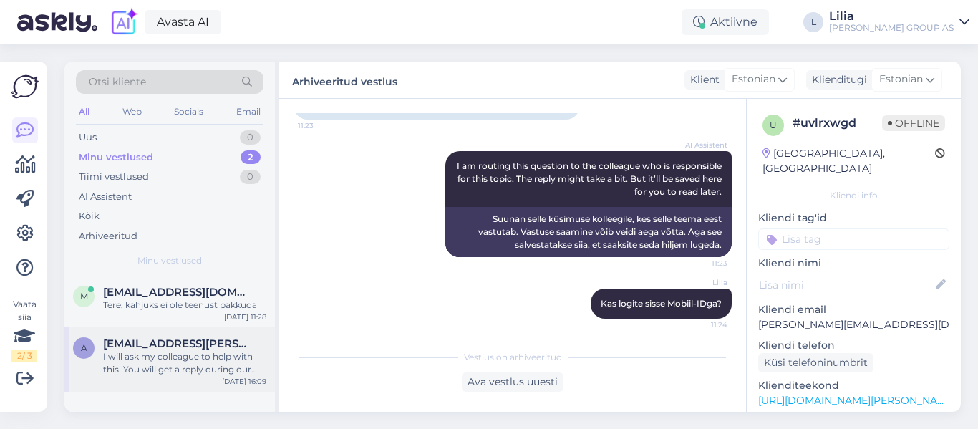
drag, startPoint x: 160, startPoint y: 367, endPoint x: 176, endPoint y: 373, distance: 17.4
click at [160, 367] on div "I will ask my colleague to help with this. You will get a reply during our work…" at bounding box center [184, 363] width 163 height 26
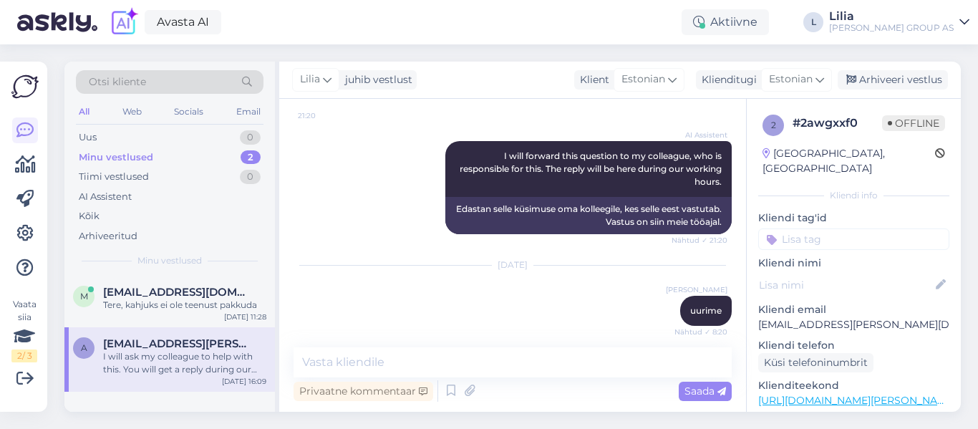
scroll to position [2155, 0]
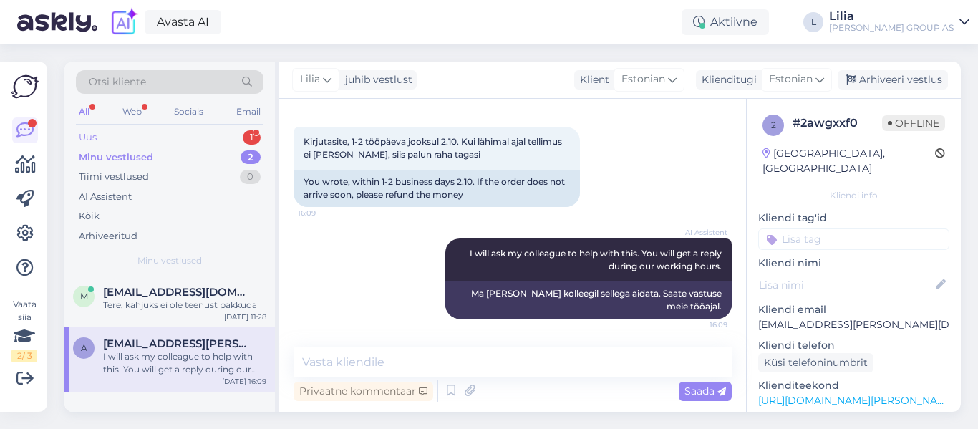
click at [156, 142] on div "Uus 1" at bounding box center [170, 137] width 188 height 20
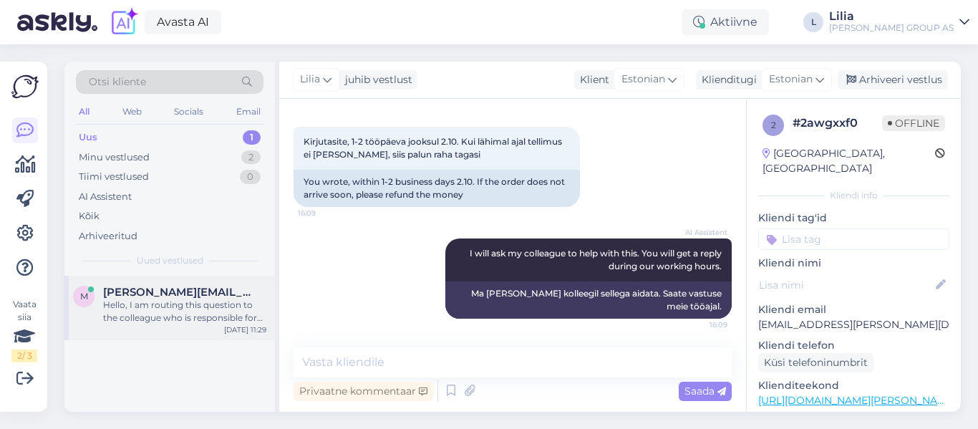
click at [199, 298] on div "[PERSON_NAME][EMAIL_ADDRESS][PERSON_NAME][DOMAIN_NAME]" at bounding box center [184, 292] width 163 height 13
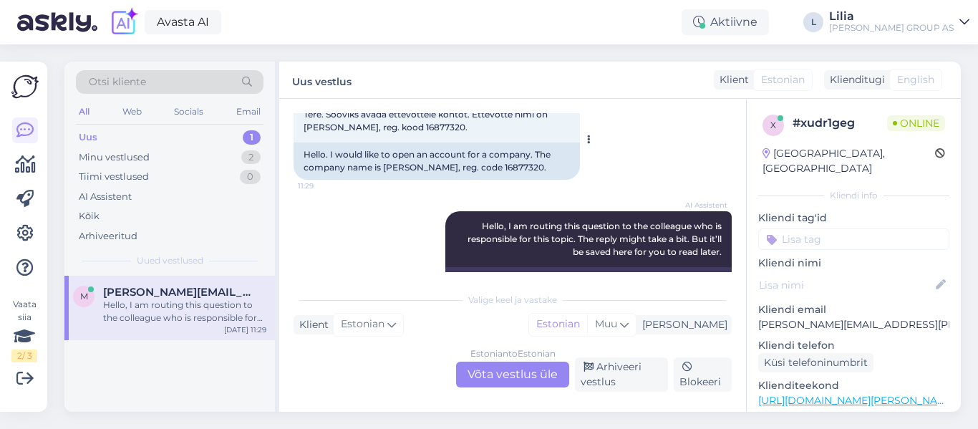
scroll to position [150, 0]
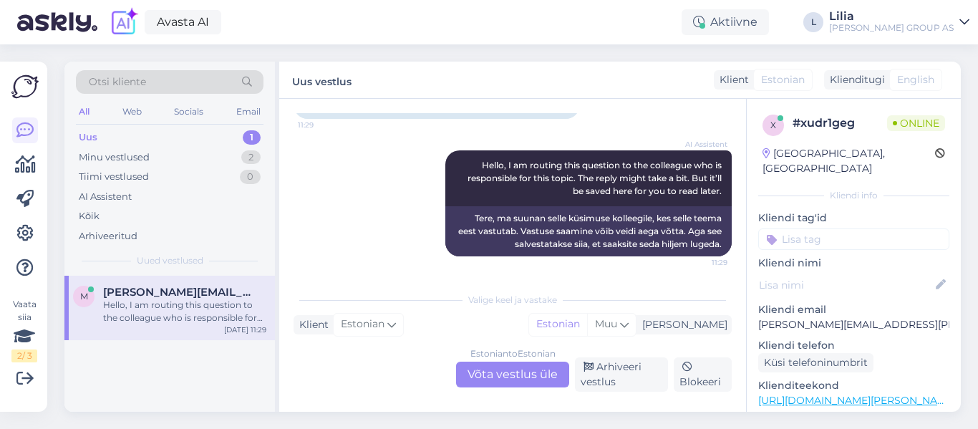
click at [498, 364] on div "Estonian to Estonian Võta vestlus üle" at bounding box center [512, 375] width 113 height 26
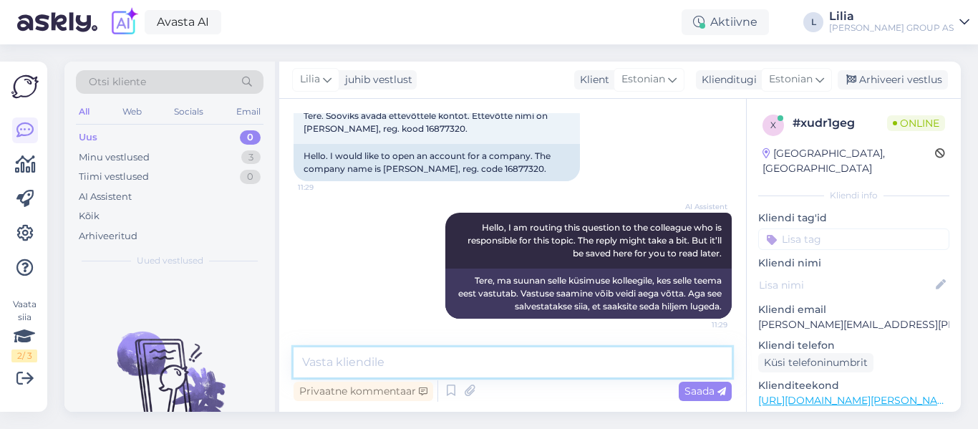
click at [400, 354] on textarea at bounding box center [513, 362] width 438 height 30
type textarea "Tere"
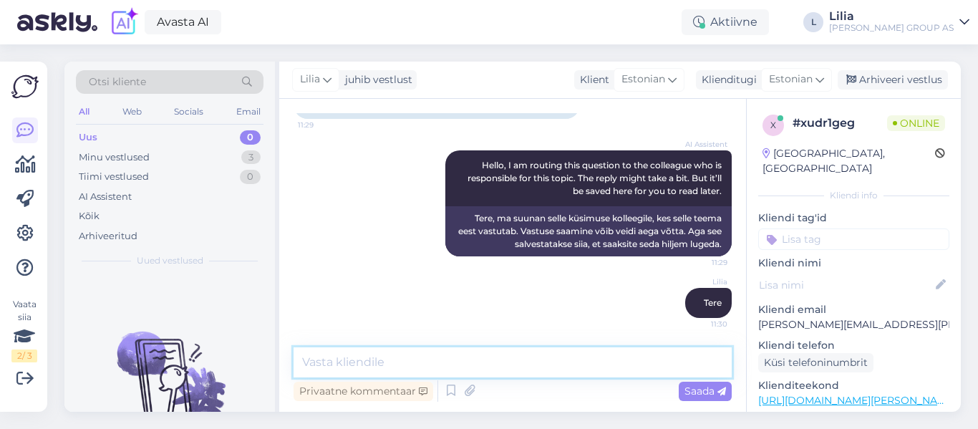
scroll to position [240, 0]
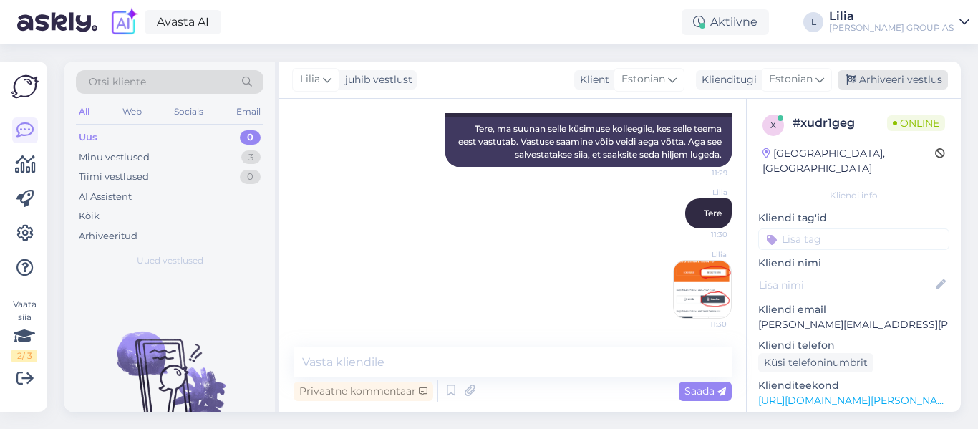
click at [944, 81] on div "Arhiveeri vestlus" at bounding box center [893, 79] width 110 height 19
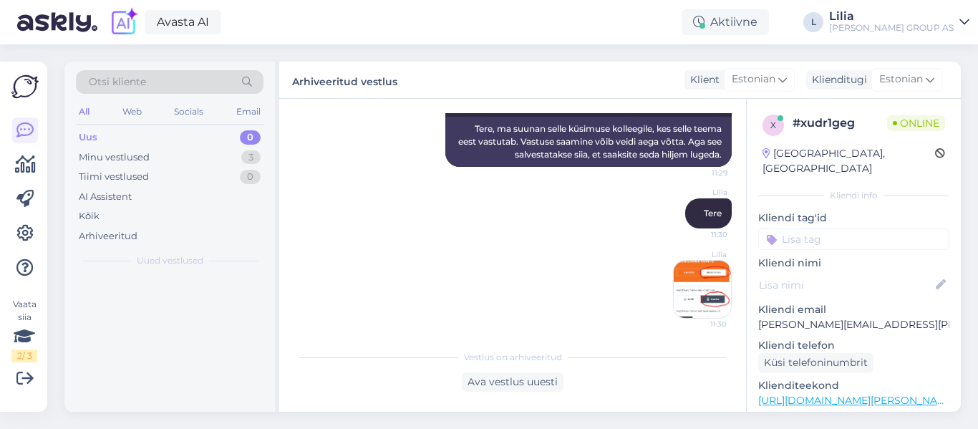
scroll to position [245, 0]
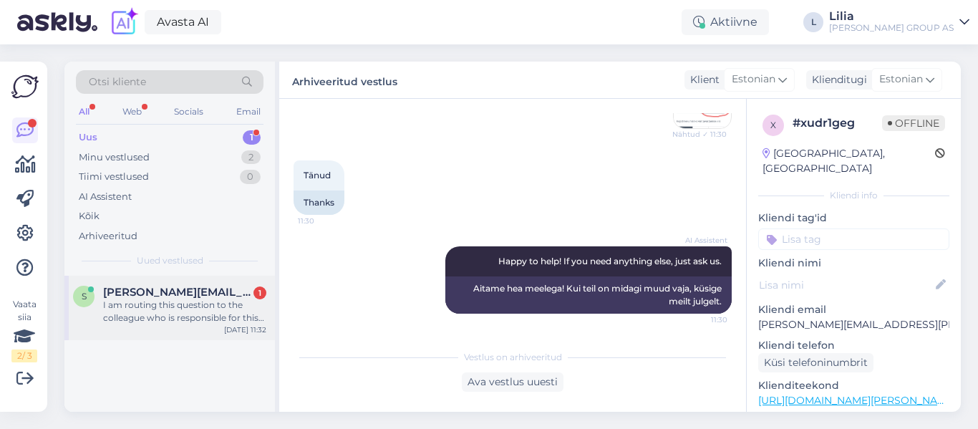
drag, startPoint x: 191, startPoint y: 290, endPoint x: 200, endPoint y: 294, distance: 9.6
click at [191, 290] on span "[PERSON_NAME][EMAIL_ADDRESS][DOMAIN_NAME]" at bounding box center [177, 292] width 149 height 13
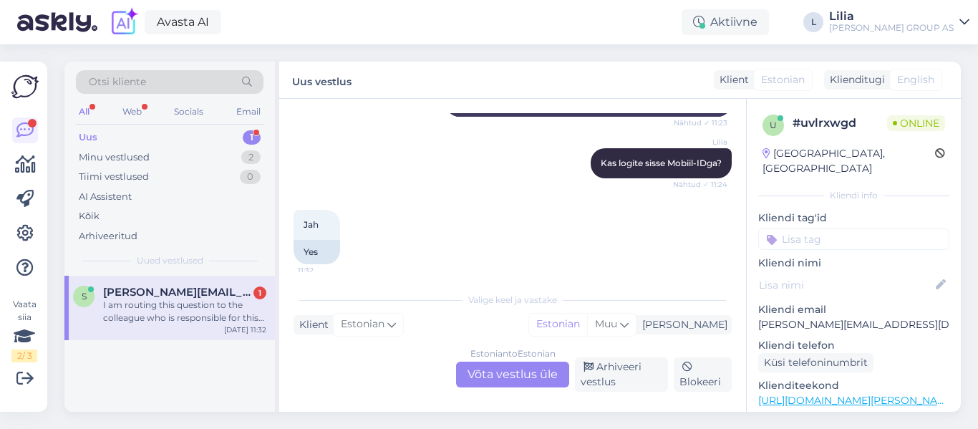
scroll to position [762, 0]
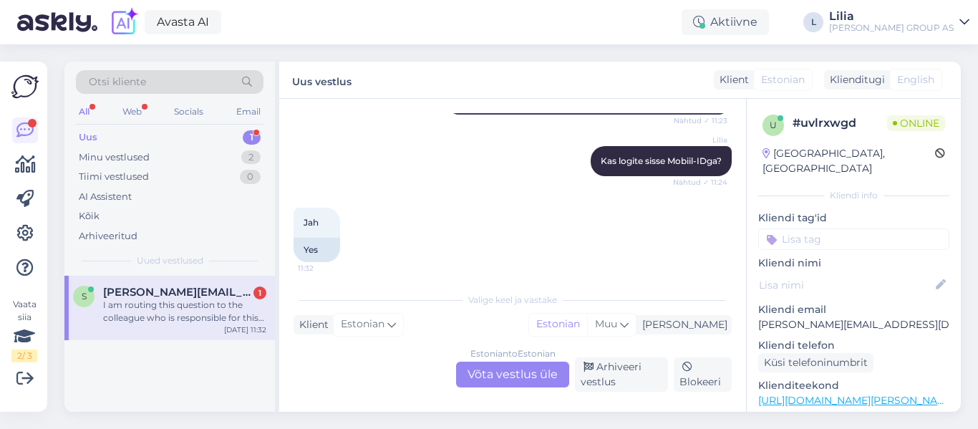
click at [519, 370] on div "Estonian to Estonian Võta vestlus üle" at bounding box center [512, 375] width 113 height 26
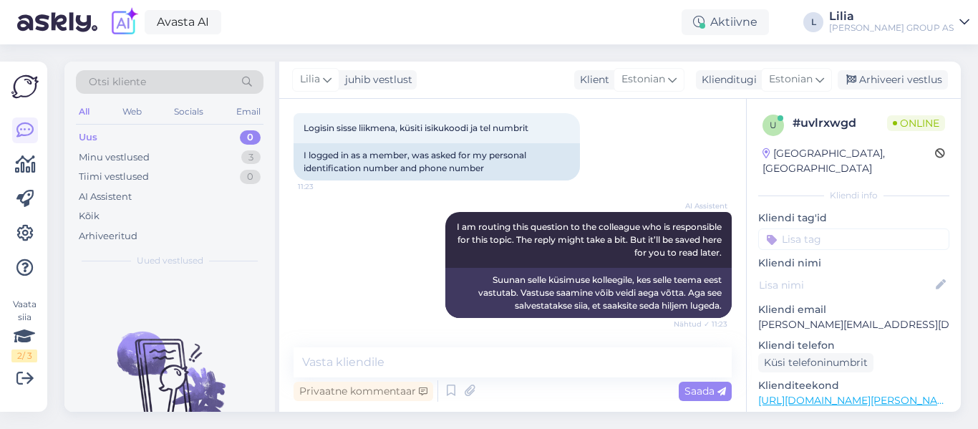
scroll to position [547, 0]
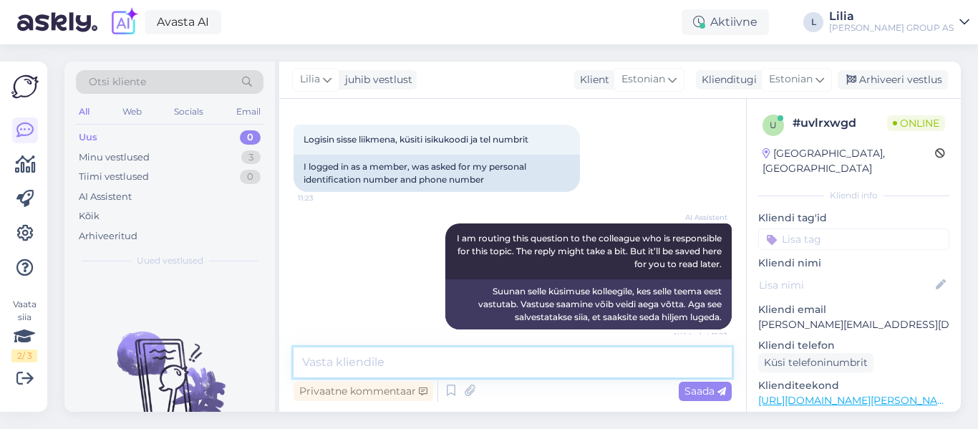
drag, startPoint x: 370, startPoint y: 364, endPoint x: 379, endPoint y: 357, distance: 11.2
click at [372, 364] on textarea at bounding box center [513, 362] width 438 height 30
click at [534, 364] on textarea "Kas teil on võimalik proovida teisest seadest siss" at bounding box center [513, 362] width 438 height 30
click at [614, 363] on textarea "Kas teil on võimalik proovida teisest seadmest siss" at bounding box center [513, 362] width 438 height 30
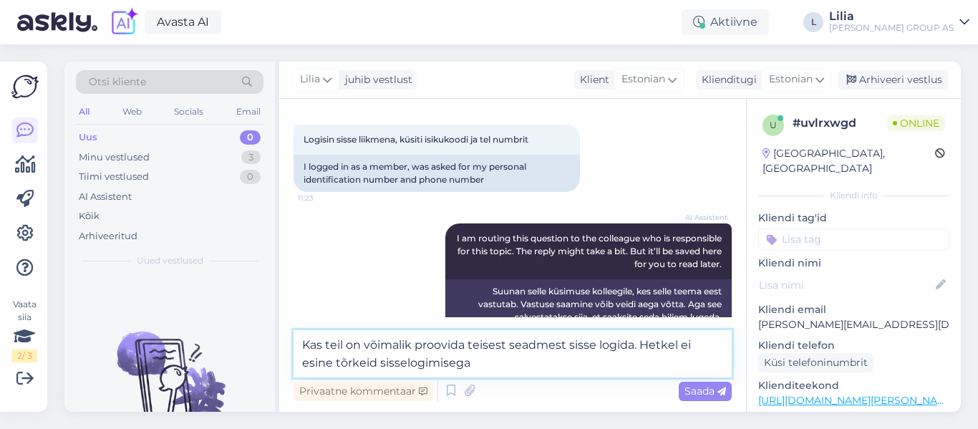
drag, startPoint x: 459, startPoint y: 369, endPoint x: 125, endPoint y: 330, distance: 336.7
click at [129, 332] on div "Otsi kliente All Web Socials Email Uus 0 Minu vestlused 3 Tiimi vestlused 0 AI …" at bounding box center [512, 237] width 896 height 350
paste textarea "Teil oleks võimalik proovida sisse logida teisest seadmest? Hetkel ei ole sisse…"
type textarea "Kas Teil oleks võimalik proovida sisse logida teisest seadmest? Hetkel ei ole s…"
click at [692, 390] on span "Saada" at bounding box center [706, 391] width 42 height 13
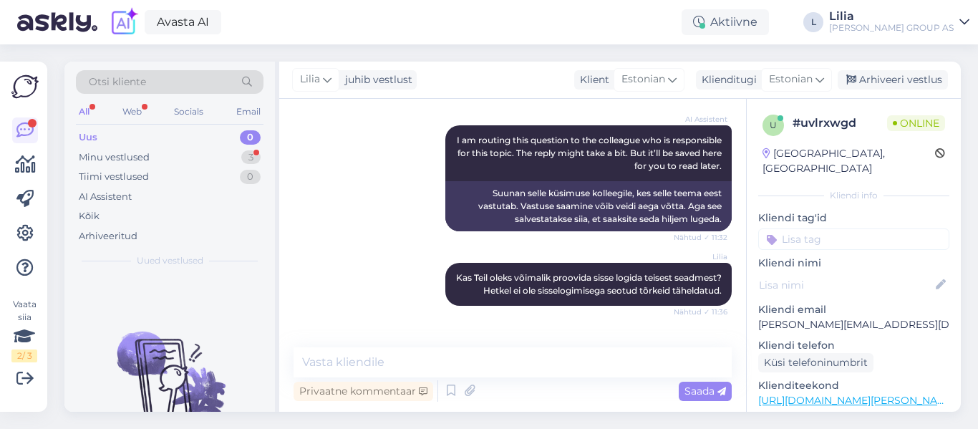
scroll to position [992, 0]
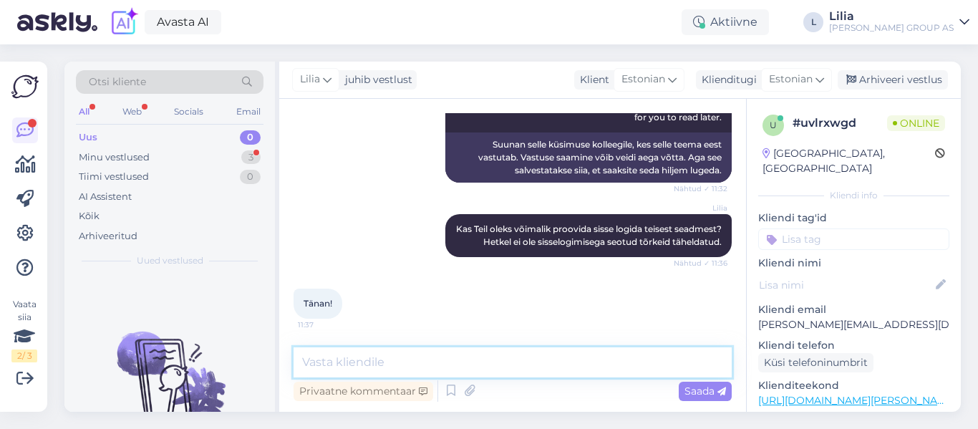
click at [400, 366] on textarea at bounding box center [513, 362] width 438 height 30
click at [904, 73] on div "Arhiveeri vestlus" at bounding box center [893, 79] width 110 height 19
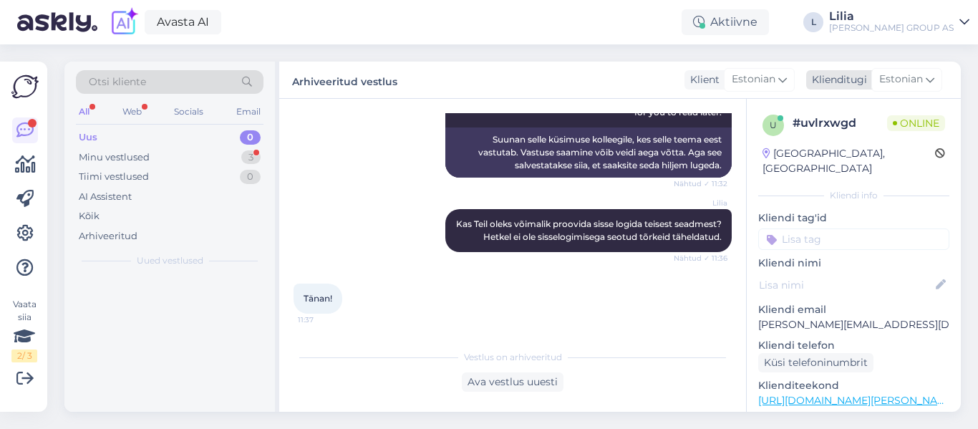
scroll to position [997, 0]
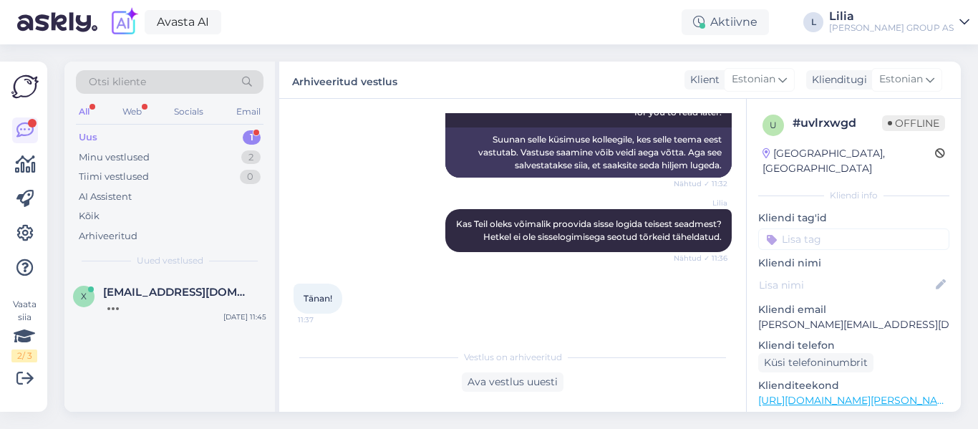
click at [107, 135] on div "Uus 1" at bounding box center [170, 137] width 188 height 20
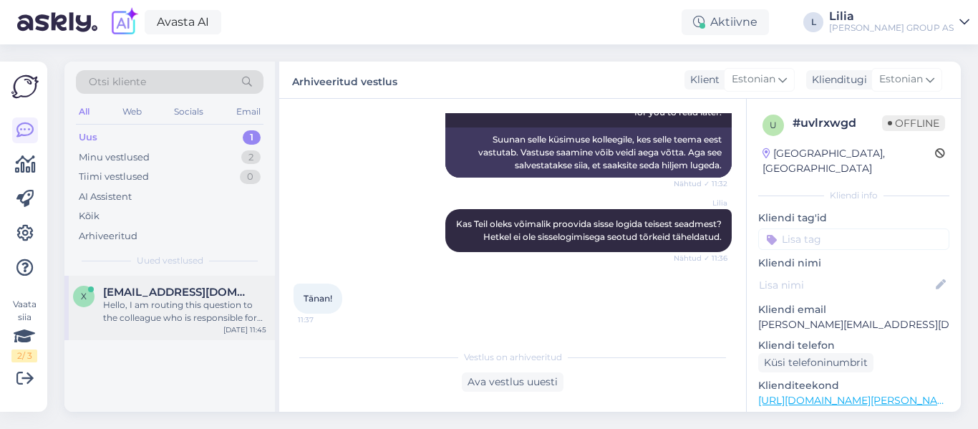
click at [155, 292] on span "[EMAIL_ADDRESS][DOMAIN_NAME]" at bounding box center [177, 292] width 149 height 13
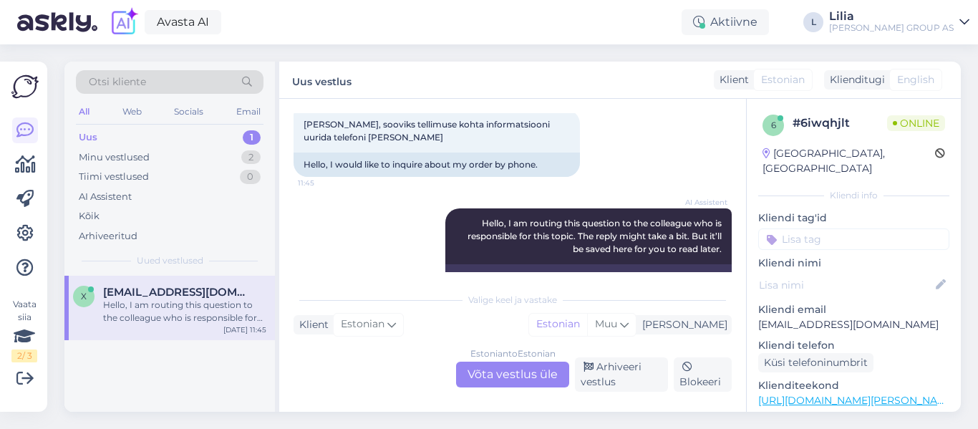
scroll to position [0, 0]
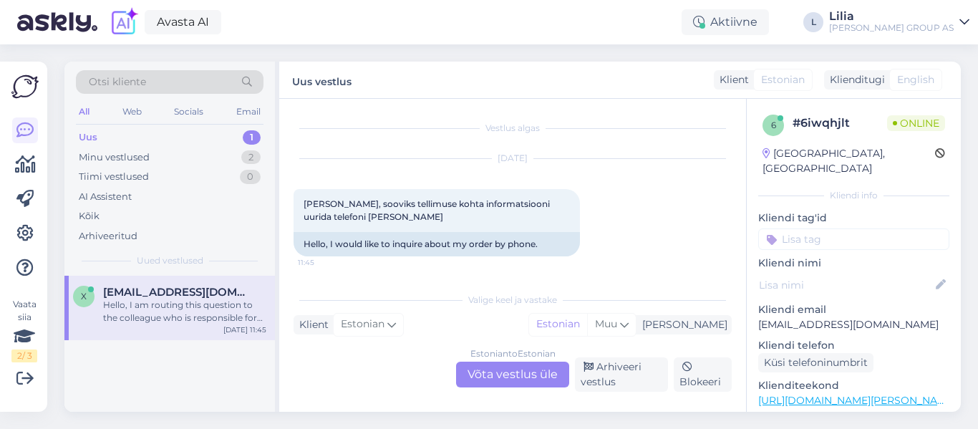
click at [526, 357] on div "Estonian to Estonian" at bounding box center [512, 353] width 85 height 13
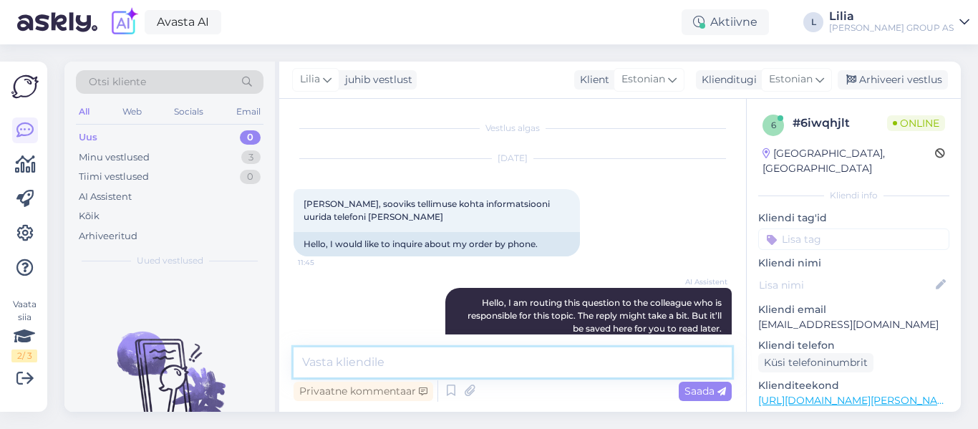
click at [384, 360] on textarea at bounding box center [513, 362] width 438 height 30
type textarea "Tere, 6061999"
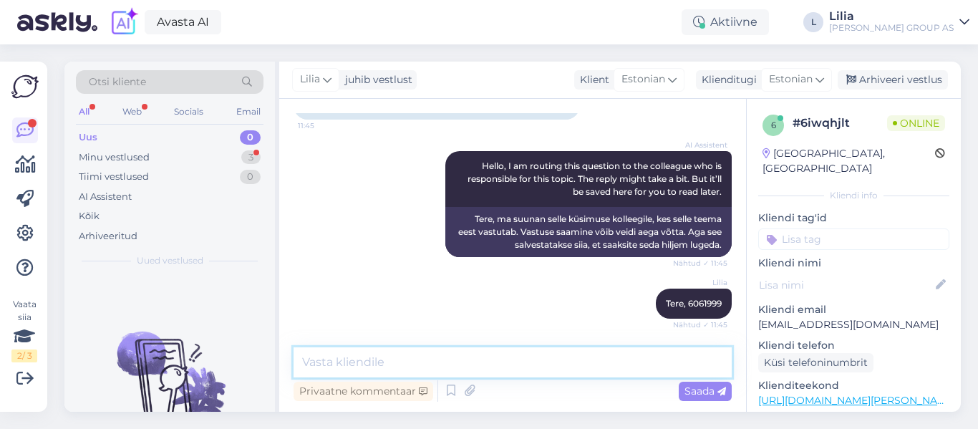
scroll to position [198, 0]
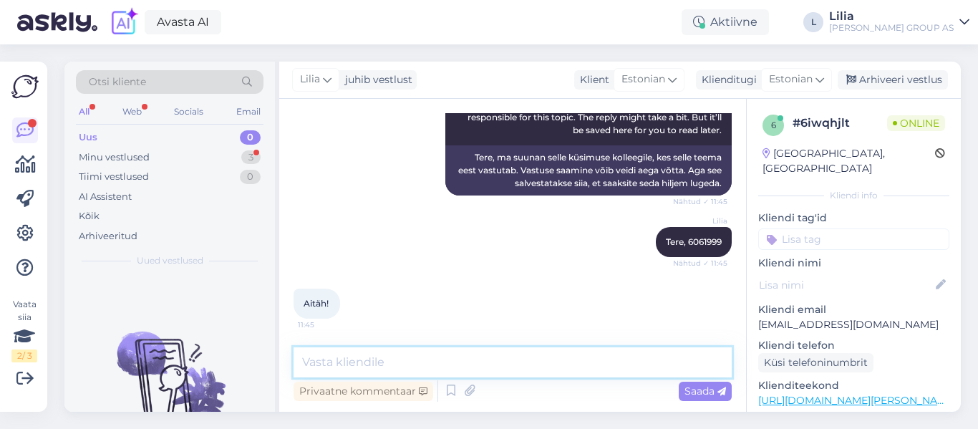
drag, startPoint x: 499, startPoint y: 367, endPoint x: 503, endPoint y: 349, distance: 18.4
click at [499, 367] on textarea at bounding box center [513, 362] width 438 height 30
click at [904, 78] on div "Arhiveeri vestlus" at bounding box center [893, 79] width 110 height 19
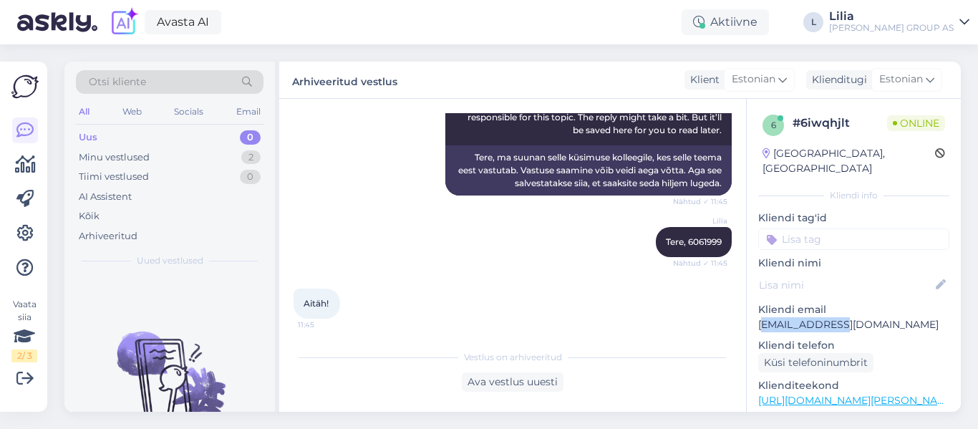
drag, startPoint x: 857, startPoint y: 308, endPoint x: 767, endPoint y: 306, distance: 90.2
click at [767, 317] on p "[EMAIL_ADDRESS][DOMAIN_NAME]" at bounding box center [853, 324] width 191 height 15
click at [553, 277] on div "Aitäh! 11:45" at bounding box center [513, 304] width 438 height 62
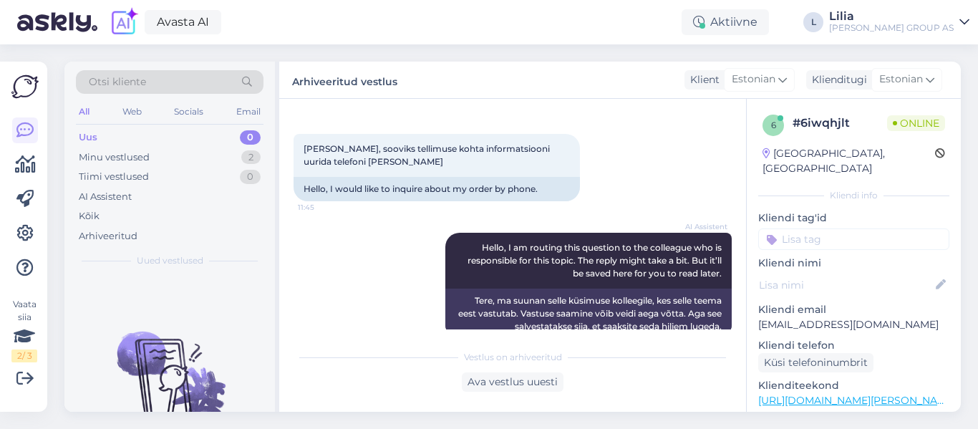
scroll to position [0, 0]
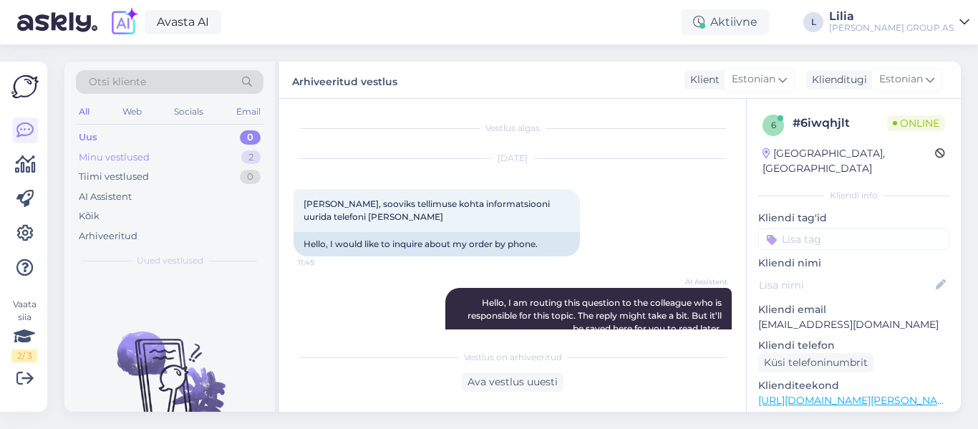
click at [122, 150] on div "Minu vestlused" at bounding box center [114, 157] width 71 height 14
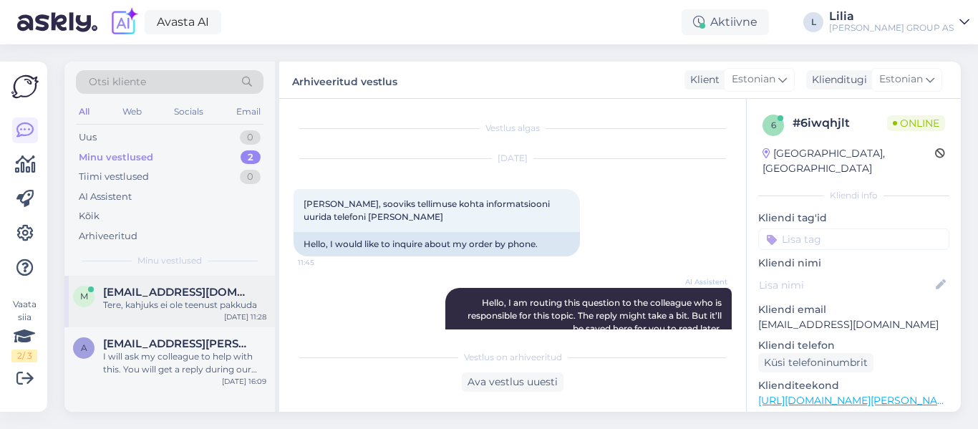
drag, startPoint x: 160, startPoint y: 292, endPoint x: 178, endPoint y: 299, distance: 19.0
click at [160, 292] on span "[EMAIL_ADDRESS][DOMAIN_NAME]" at bounding box center [177, 292] width 149 height 13
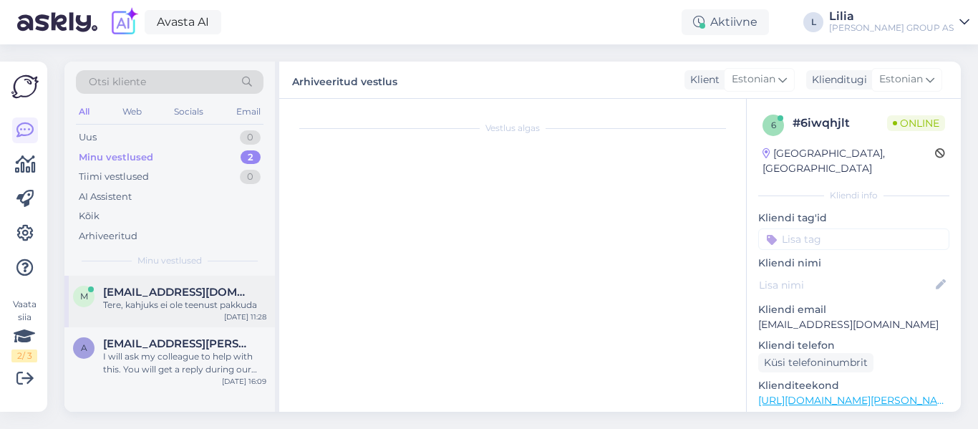
scroll to position [1552, 0]
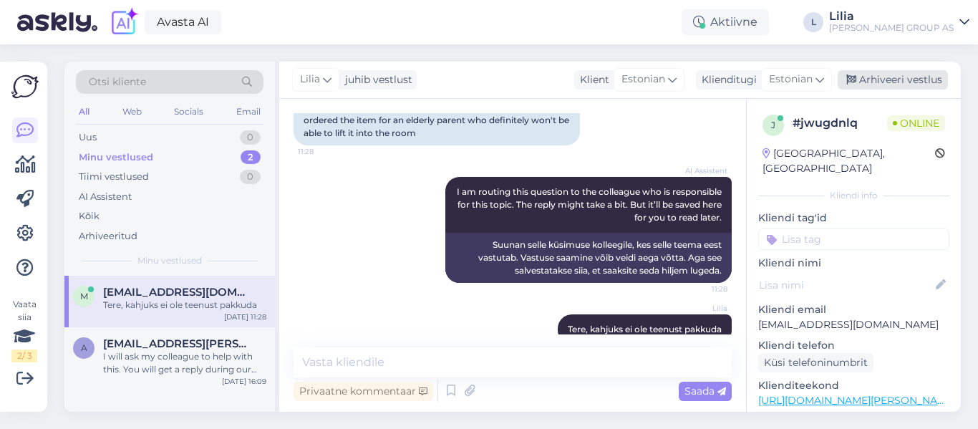
click at [859, 83] on div "Arhiveeri vestlus" at bounding box center [893, 79] width 110 height 19
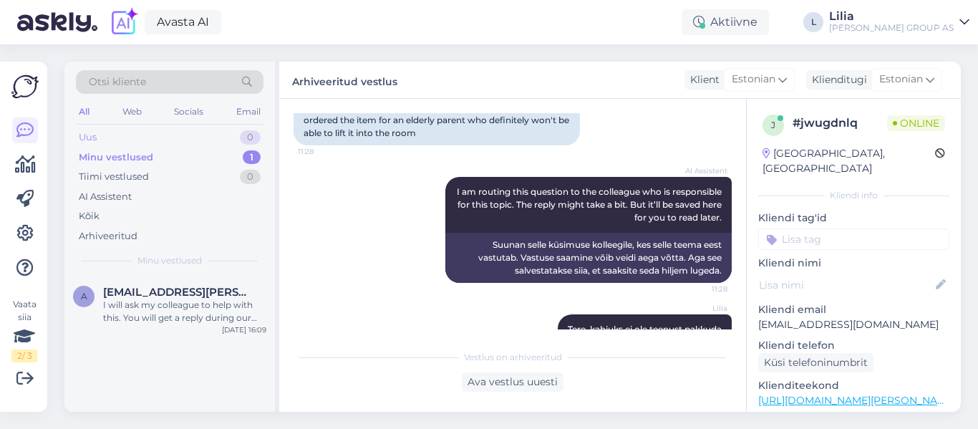
click at [110, 137] on div "Uus 0" at bounding box center [170, 137] width 188 height 20
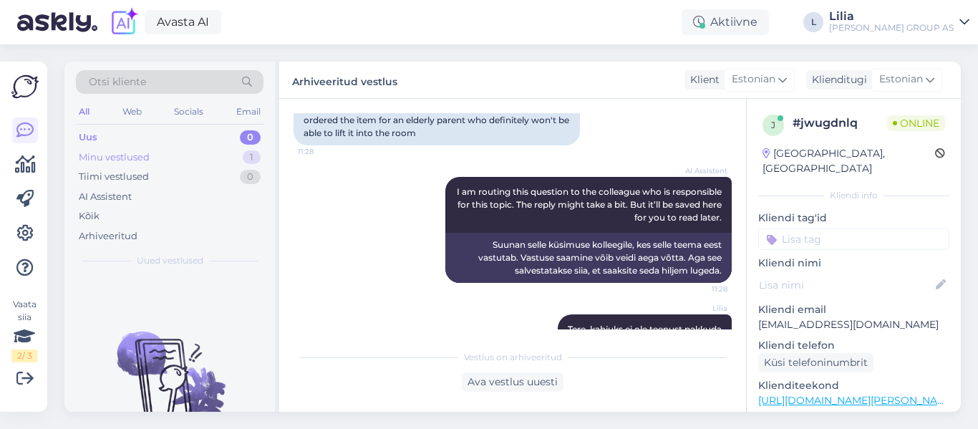
click at [112, 161] on div "Minu vestlused" at bounding box center [114, 157] width 71 height 14
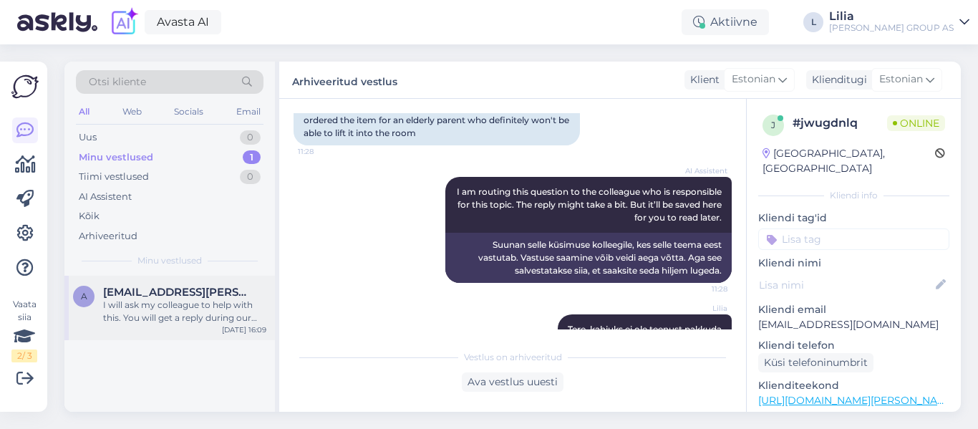
click at [213, 314] on div "I will ask my colleague to help with this. You will get a reply during our work…" at bounding box center [184, 312] width 163 height 26
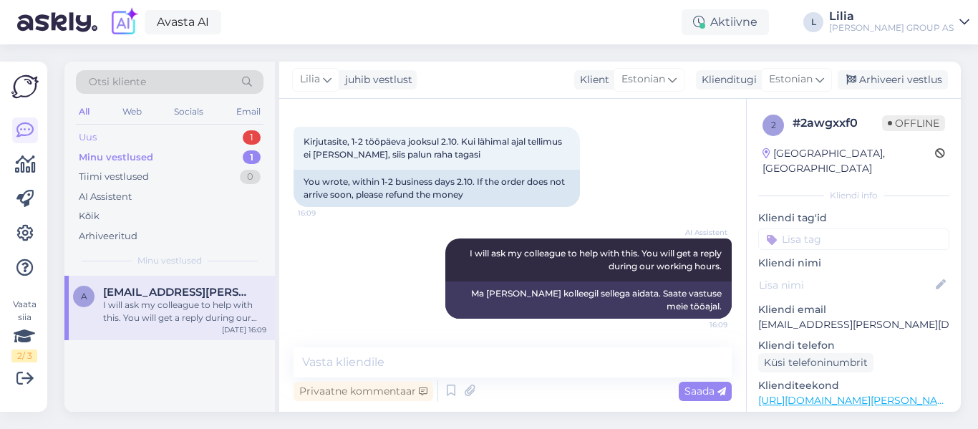
click at [137, 132] on div "Uus 1" at bounding box center [170, 137] width 188 height 20
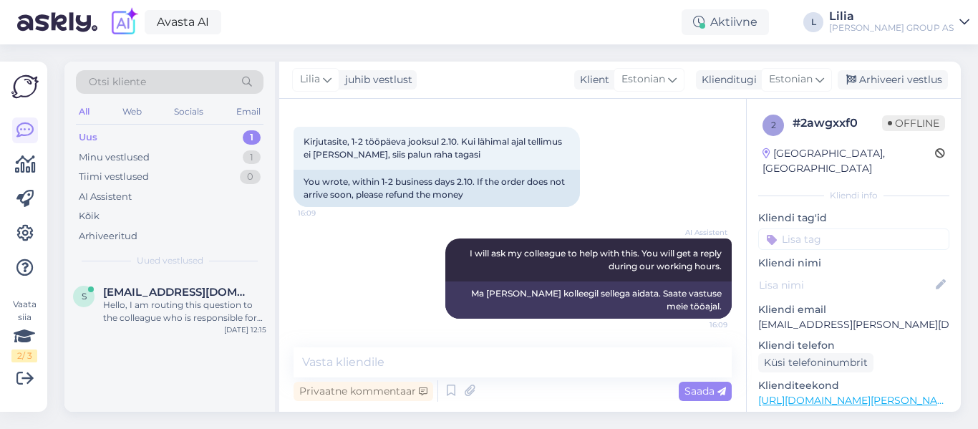
click at [158, 299] on div "Hello, I am routing this question to the colleague who is responsible for this …" at bounding box center [184, 312] width 163 height 26
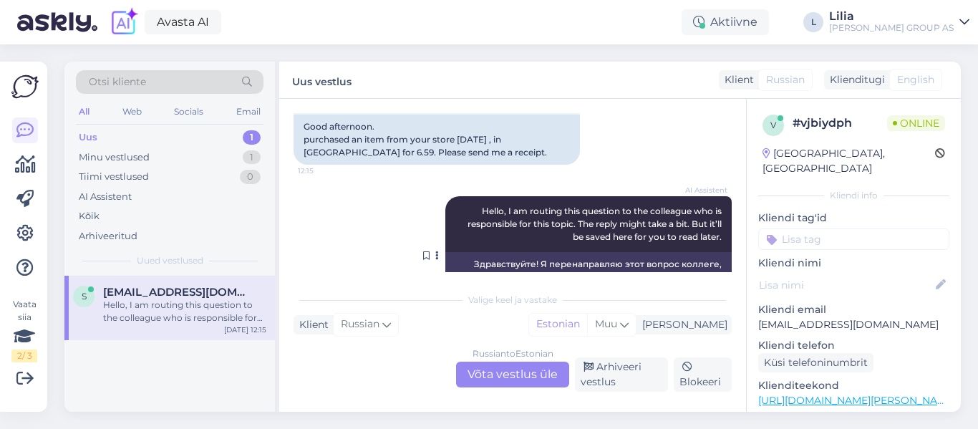
scroll to position [189, 0]
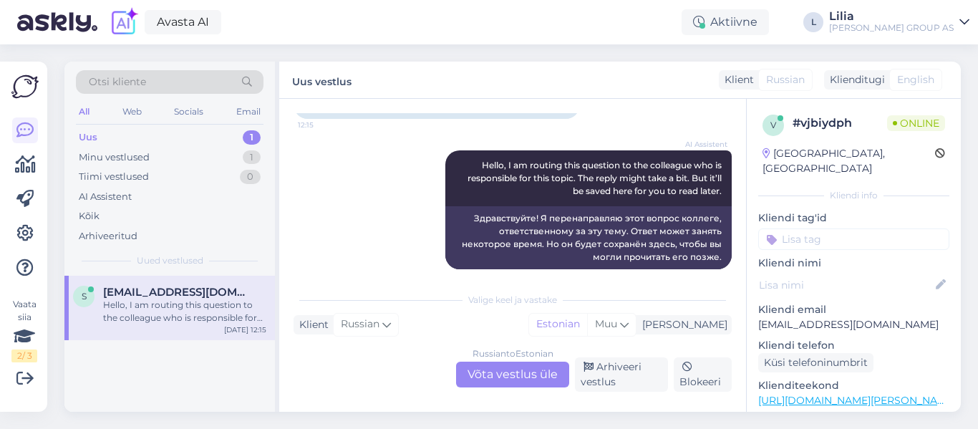
click at [539, 369] on div "Russian to Estonian Võta vestlus üle" at bounding box center [512, 375] width 113 height 26
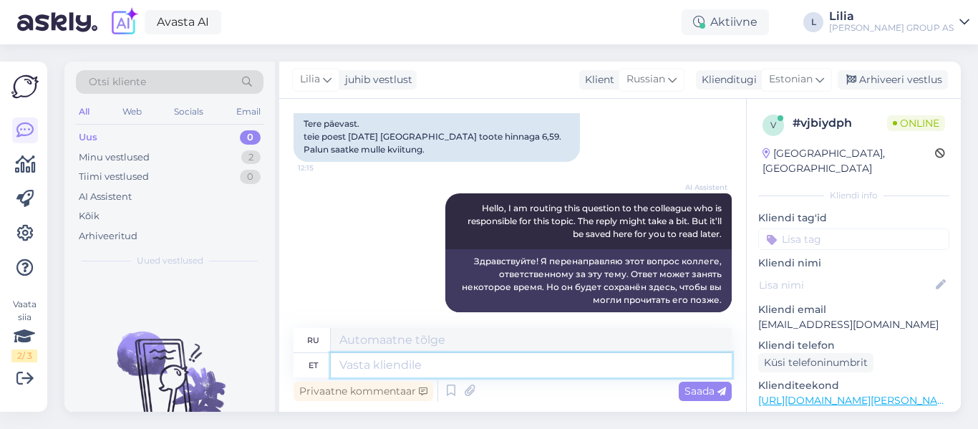
click at [488, 367] on textarea at bounding box center [531, 365] width 401 height 24
type textarea "Tere,"
type textarea "Привет,"
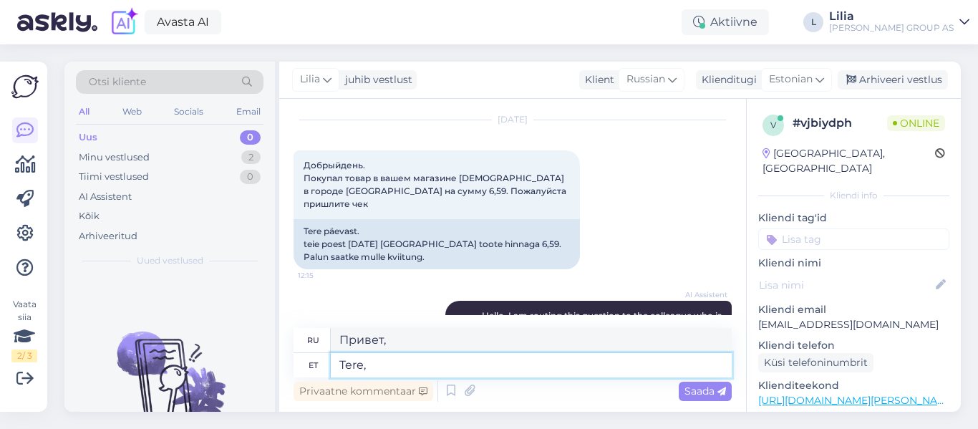
scroll to position [72, 0]
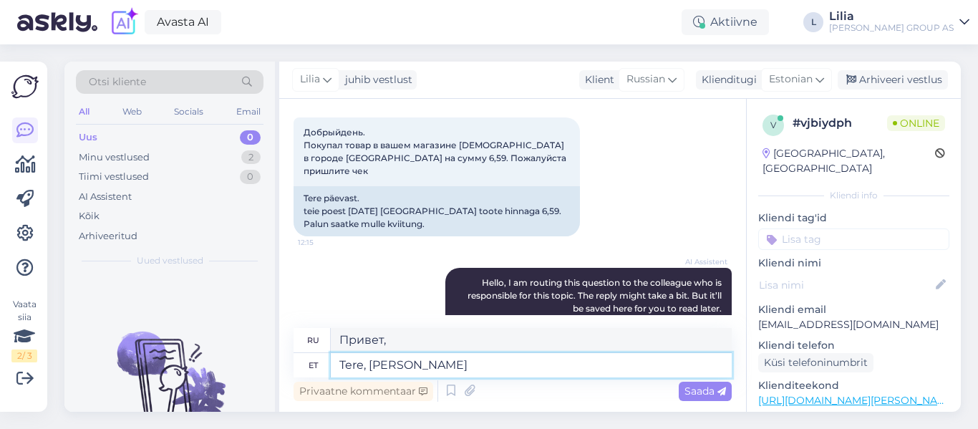
type textarea "Tere, [PERSON_NAME]"
type textarea "Алло, чей?"
type textarea "Tere, [PERSON_NAME] nimele o"
type textarea "Здравствуйте, от чьего имени?"
type textarea "Tere, [PERSON_NAME] nimele oli o"
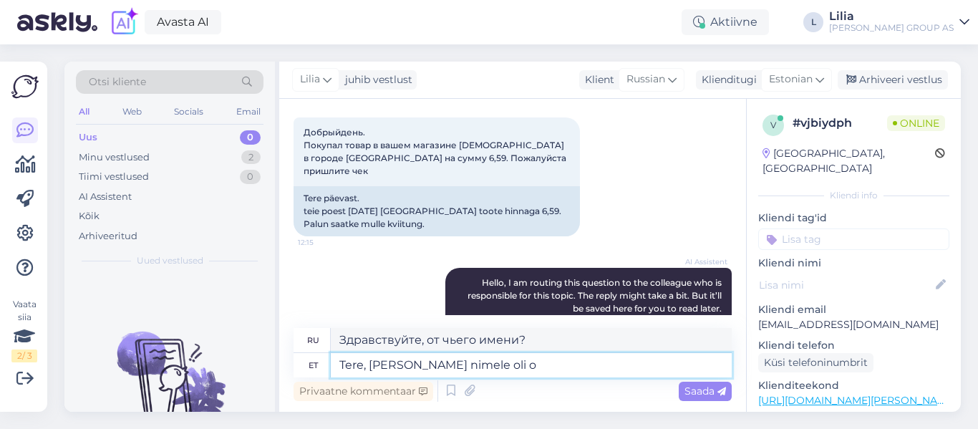
type textarea "Здравствуйте, чьё имя?"
type textarea "Tere, [PERSON_NAME] nimele oli ost"
type textarea "Здравствуйте, на чье имя была совершена покупка?"
type textarea "Tere, [PERSON_NAME] nimele oli ost?"
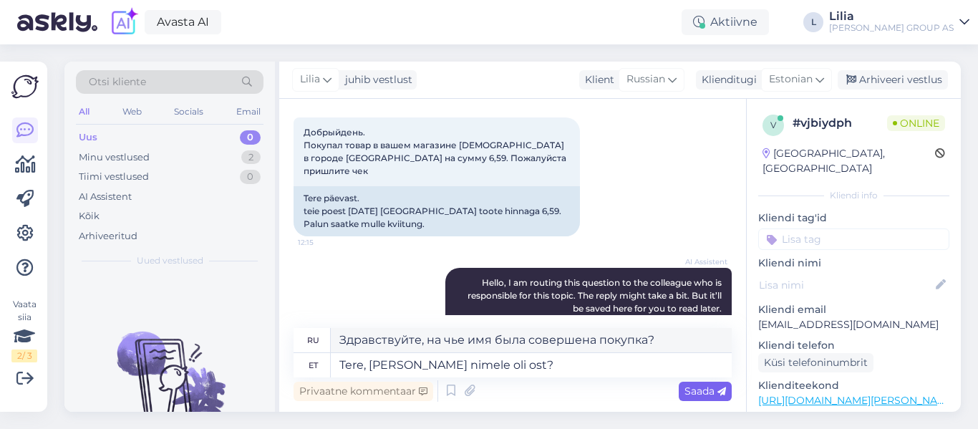
click at [696, 387] on span "Saada" at bounding box center [706, 391] width 42 height 13
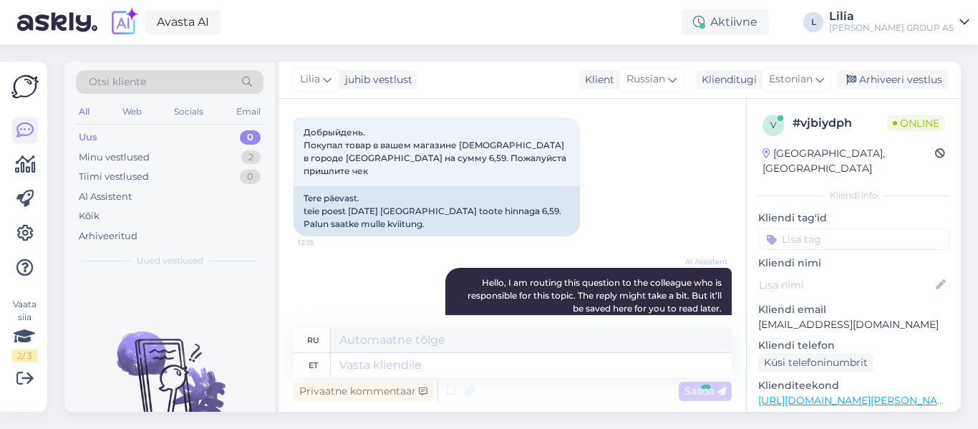
scroll to position [232, 0]
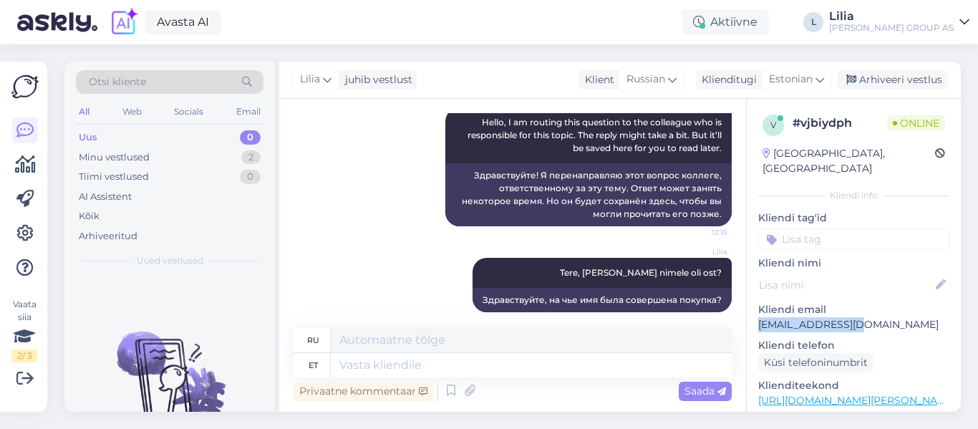
drag, startPoint x: 881, startPoint y: 308, endPoint x: 757, endPoint y: 313, distance: 124.0
click at [757, 313] on div "v # vjbiydph Online [GEOGRAPHIC_DATA], [GEOGRAPHIC_DATA] Kliendi info Kliendi t…" at bounding box center [854, 401] width 214 height 604
copy p "[EMAIL_ADDRESS][DOMAIN_NAME]"
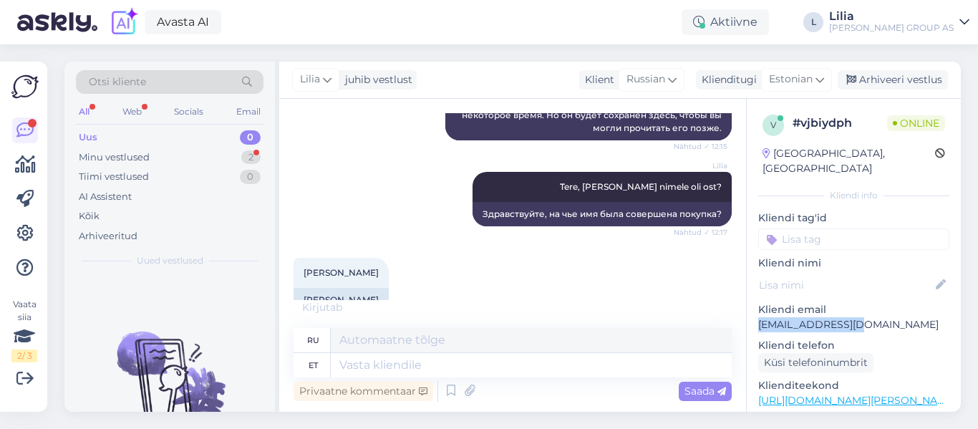
scroll to position [333, 0]
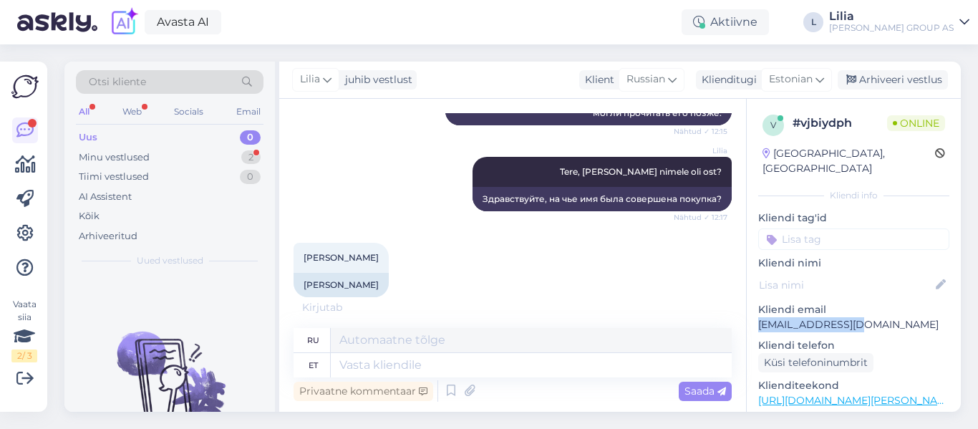
drag, startPoint x: 386, startPoint y: 246, endPoint x: 269, endPoint y: 244, distance: 116.7
click at [269, 244] on div "Otsi kliente All Web Socials Email Uus 0 Minu vestlused 2 Tiimi vestlused 0 AI …" at bounding box center [512, 237] width 896 height 350
click at [428, 253] on div "[PERSON_NAME] 12:17 [PERSON_NAME] Ostrovskaja" at bounding box center [513, 270] width 438 height 86
drag, startPoint x: 391, startPoint y: 246, endPoint x: 301, endPoint y: 237, distance: 90.0
click at [301, 243] on div "[PERSON_NAME] 12:17" at bounding box center [341, 258] width 95 height 30
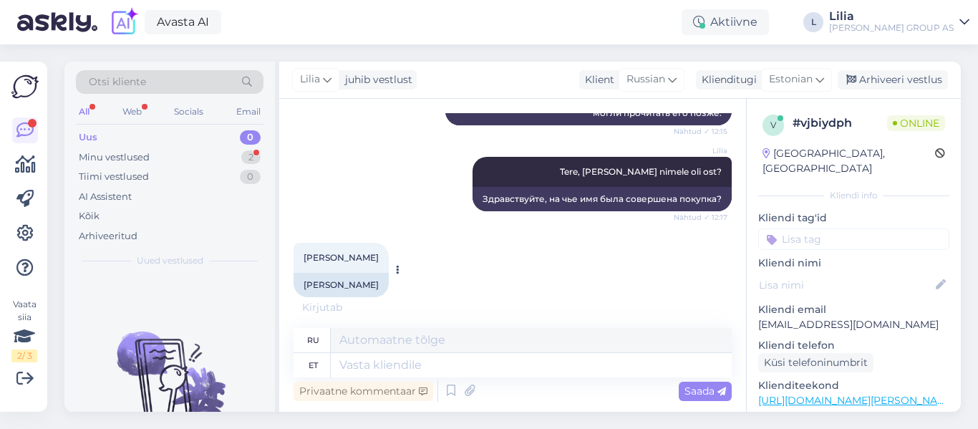
copy span "[PERSON_NAME]"
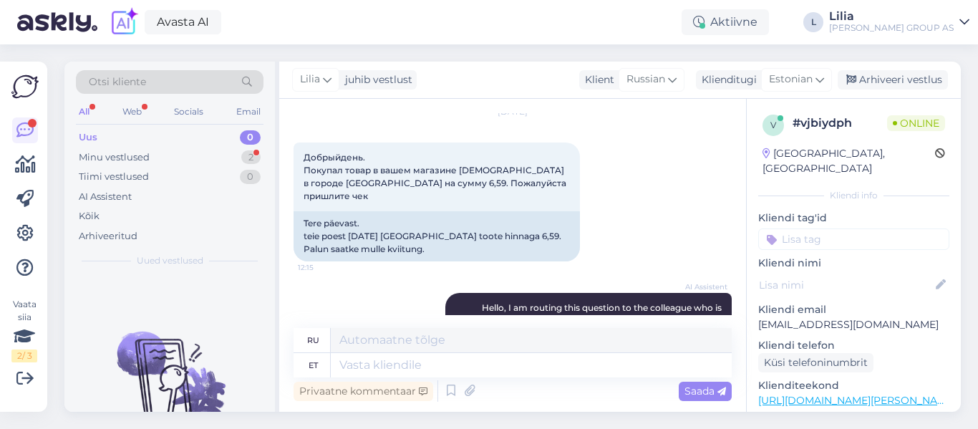
scroll to position [404, 0]
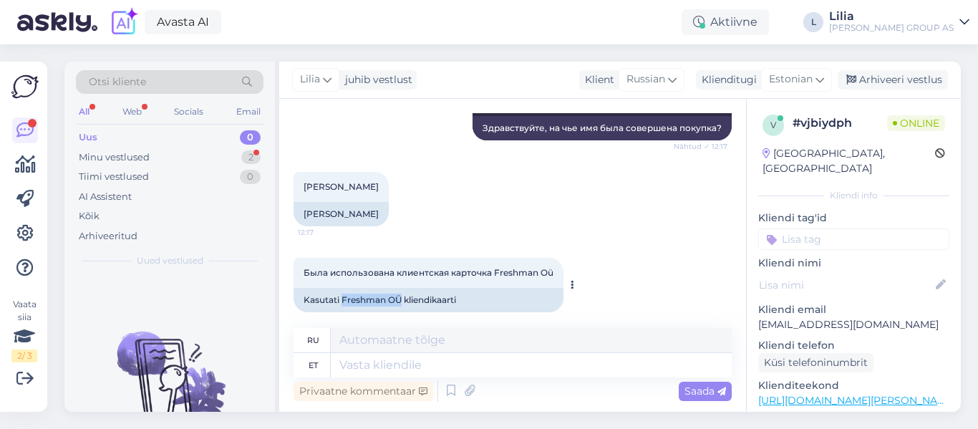
drag, startPoint x: 403, startPoint y: 284, endPoint x: 342, endPoint y: 290, distance: 61.2
click at [342, 290] on div "Kasutati Freshman OÜ kliendikaarti" at bounding box center [429, 300] width 270 height 24
copy div "Freshman OÜ"
click at [466, 385] on icon at bounding box center [470, 390] width 20 height 21
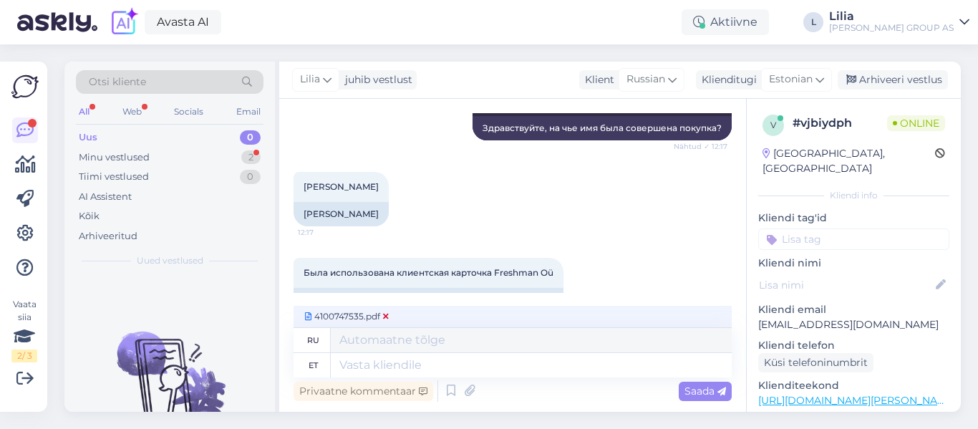
click at [385, 318] on icon at bounding box center [386, 316] width 6 height 9
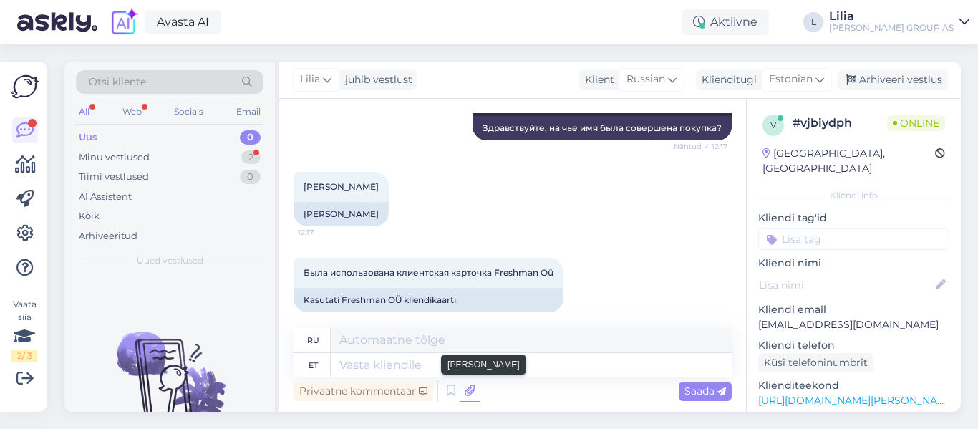
click at [463, 395] on icon at bounding box center [470, 390] width 20 height 21
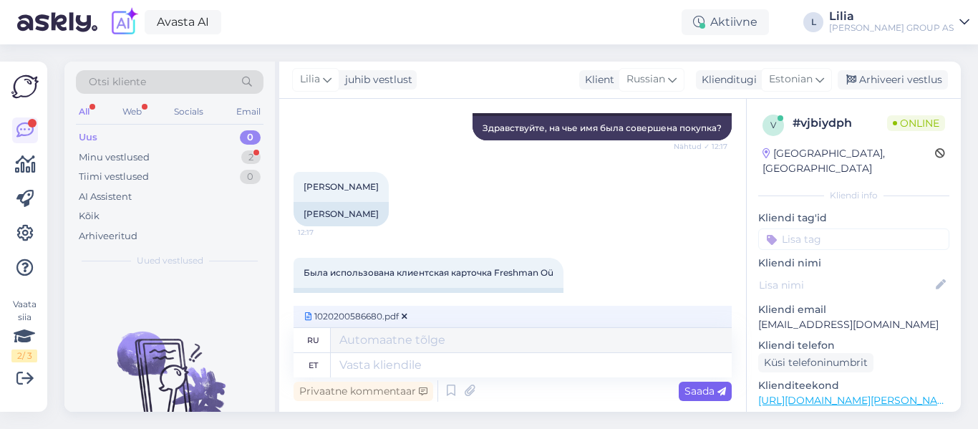
click at [713, 390] on span "Saada" at bounding box center [706, 391] width 42 height 13
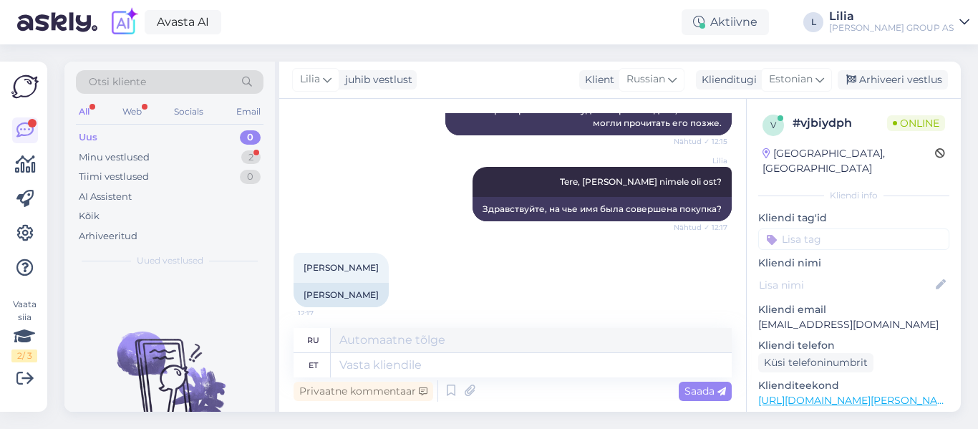
scroll to position [466, 0]
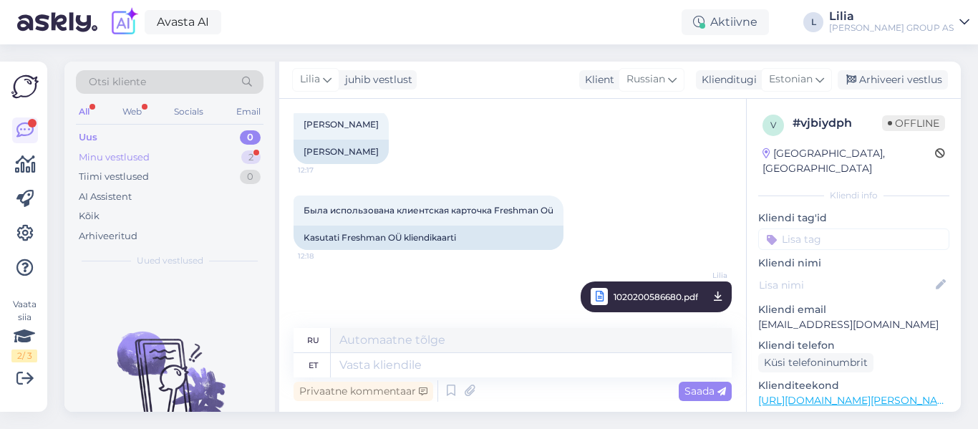
click at [146, 148] on div "Minu vestlused 2" at bounding box center [170, 158] width 188 height 20
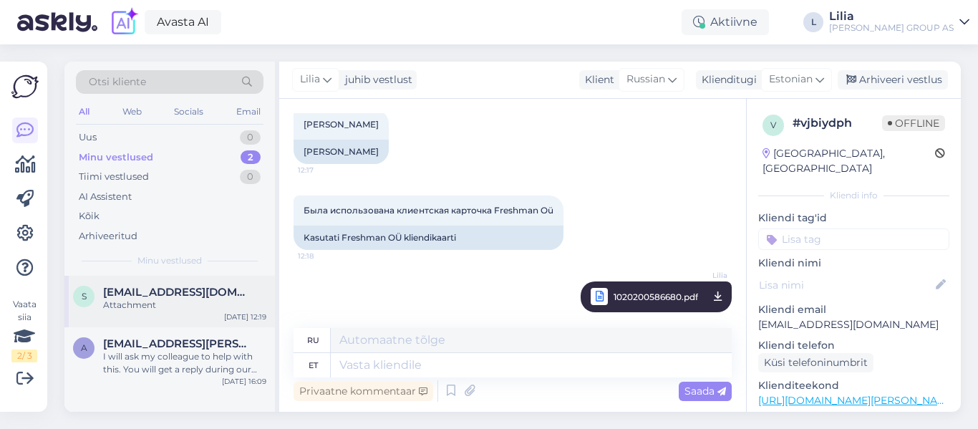
click at [180, 286] on span "[EMAIL_ADDRESS][DOMAIN_NAME]" at bounding box center [177, 292] width 149 height 13
click at [400, 373] on textarea at bounding box center [531, 365] width 401 height 24
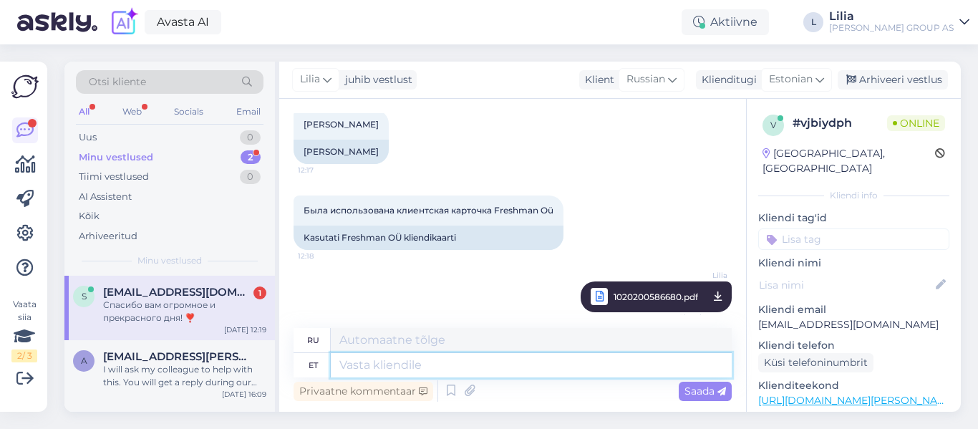
scroll to position [552, 0]
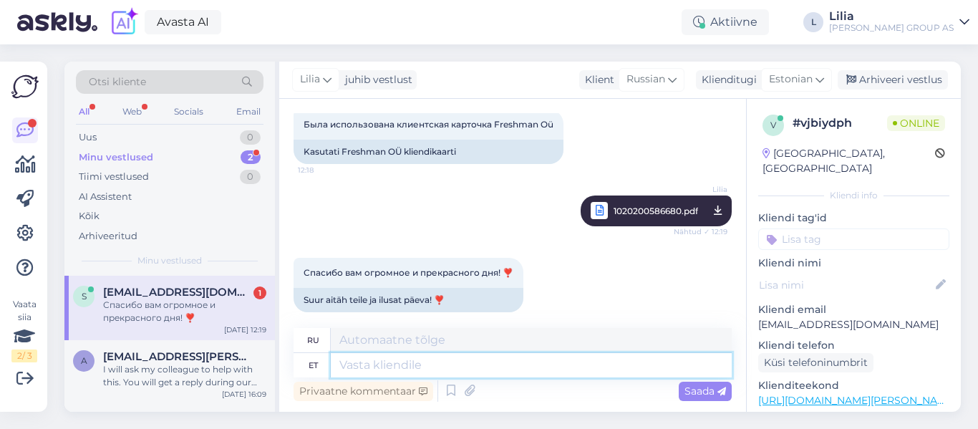
click at [375, 367] on textarea at bounding box center [531, 365] width 401 height 24
type textarea "Kena"
type textarea "Хороший"
type textarea "Kena päeva!"
type textarea "Хорошего дня!"
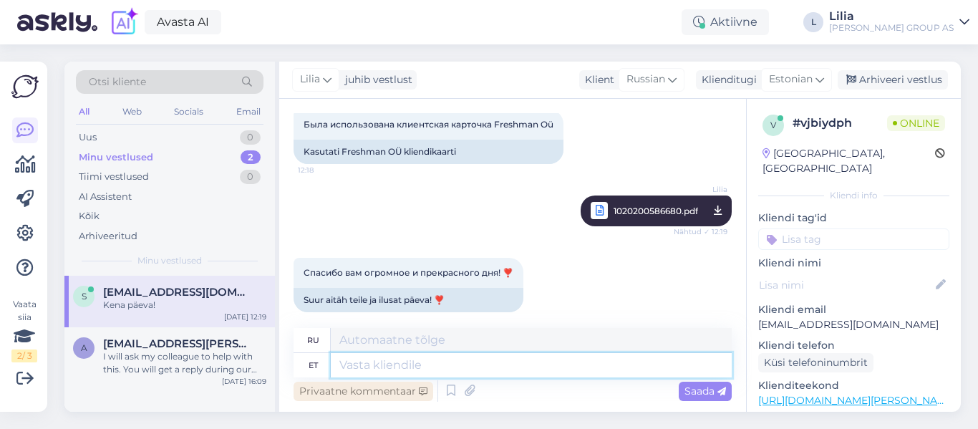
scroll to position [638, 0]
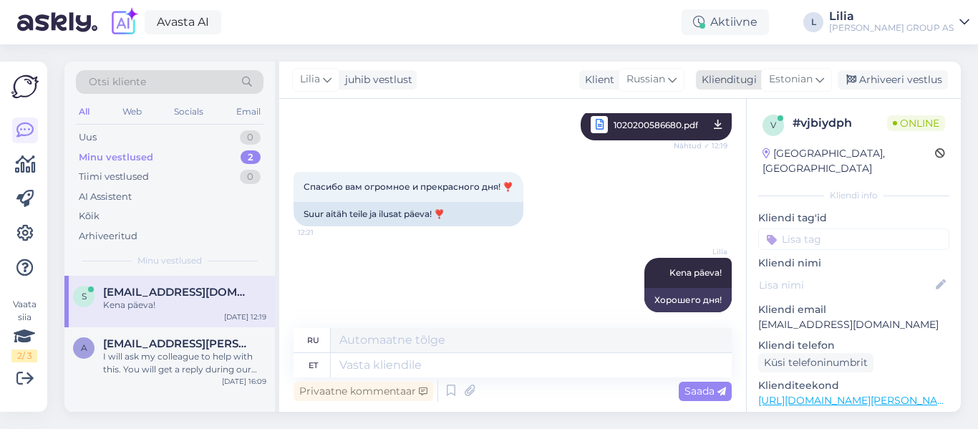
click at [904, 75] on div "Arhiveeri vestlus" at bounding box center [893, 79] width 110 height 19
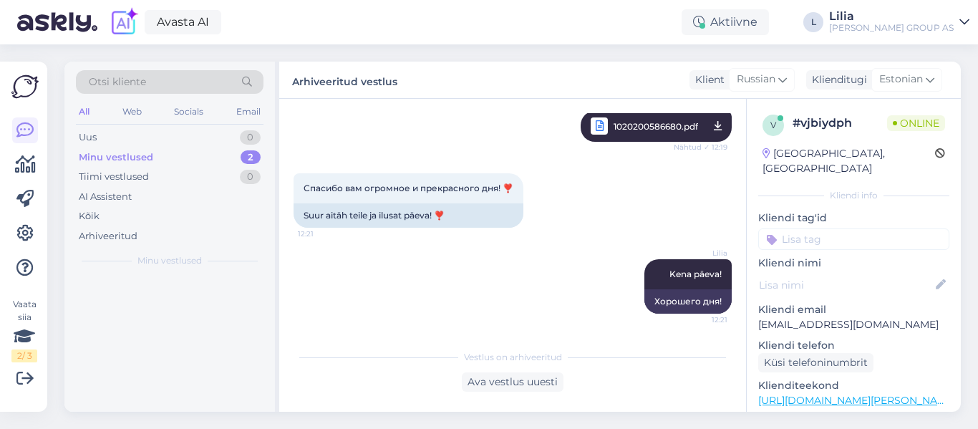
scroll to position [624, 0]
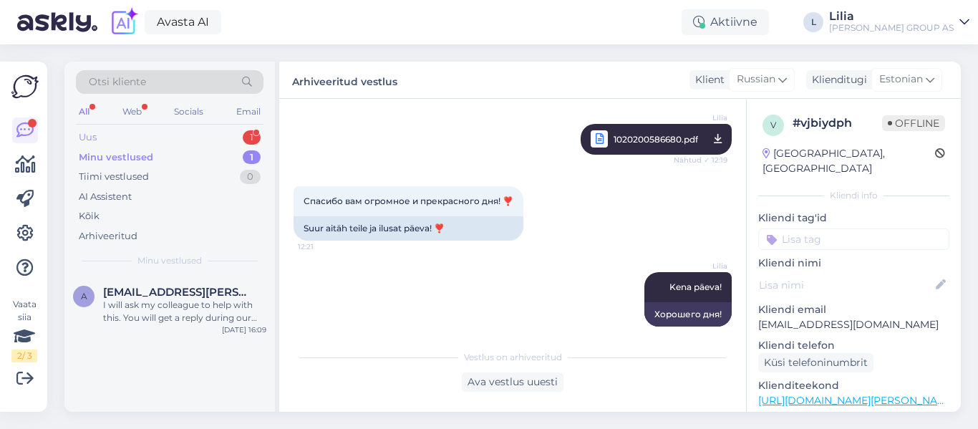
click at [115, 131] on div "Uus 1" at bounding box center [170, 137] width 188 height 20
click at [101, 138] on div "Uus 1" at bounding box center [170, 137] width 188 height 20
click at [223, 306] on div "Hello, I am routing this question to the colleague who is responsible for this …" at bounding box center [184, 312] width 163 height 26
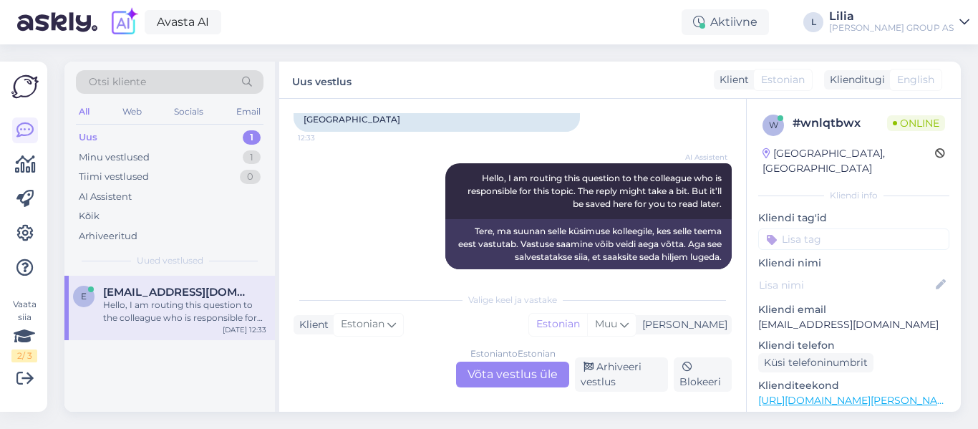
click at [519, 367] on div "Estonian to Estonian Võta vestlus üle" at bounding box center [512, 375] width 113 height 26
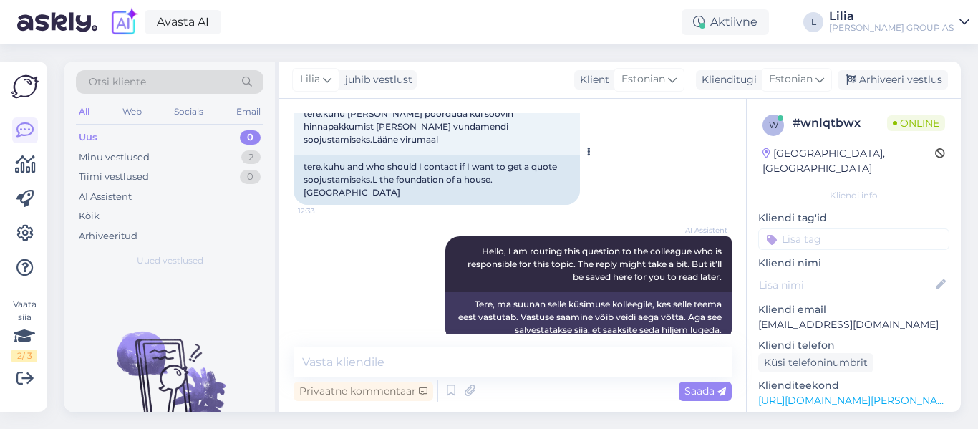
scroll to position [101, 0]
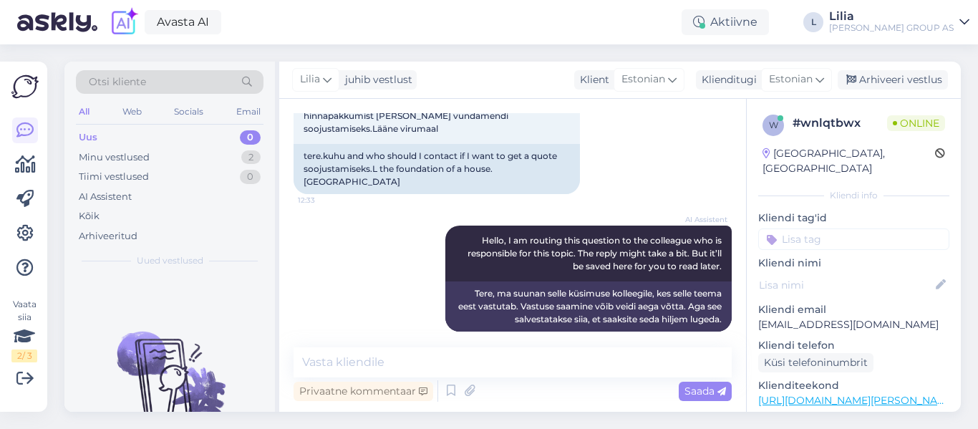
click at [424, 379] on div "Privaatne kommentaar Saada" at bounding box center [513, 390] width 438 height 27
click at [422, 358] on textarea at bounding box center [513, 362] width 438 height 30
type textarea "Tere, müügijuhi [PERSON_NAME]"
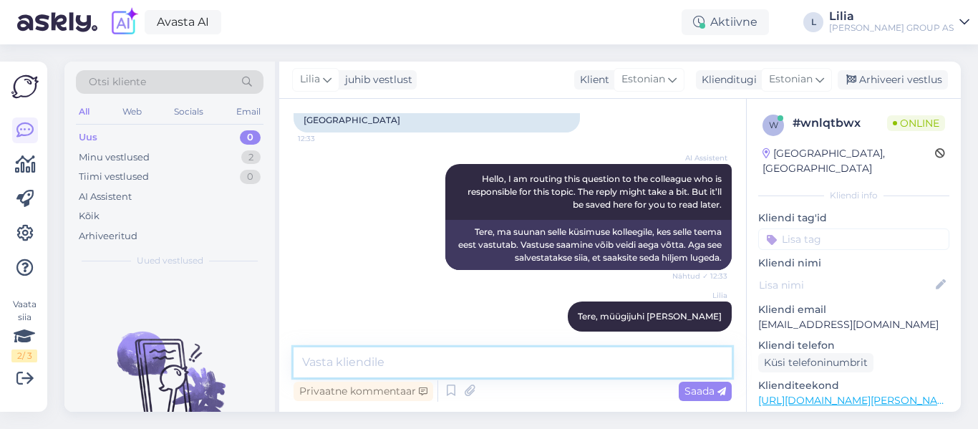
paste textarea "[URL][DOMAIN_NAME][PERSON_NAME]"
type textarea "[URL][DOMAIN_NAME][PERSON_NAME]"
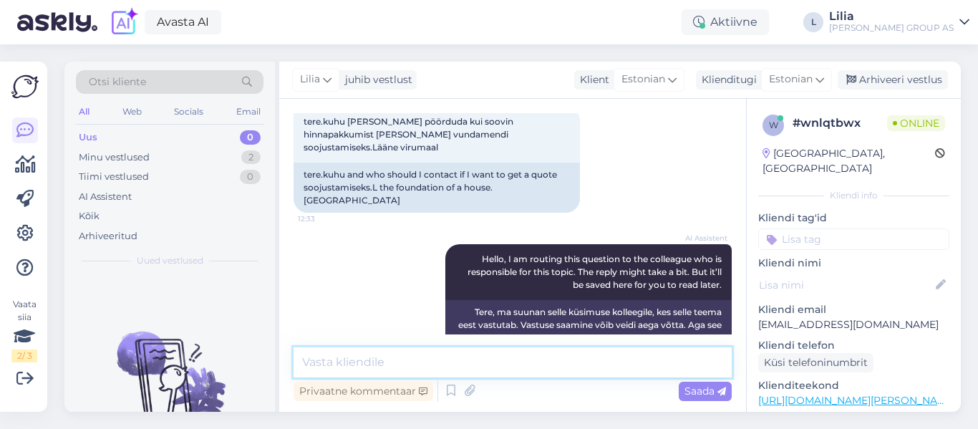
scroll to position [81, 0]
drag, startPoint x: 561, startPoint y: 185, endPoint x: 498, endPoint y: 190, distance: 63.2
click at [498, 190] on div "tere.kuhu and who should I contact if I want to get a quote soojustamiseks.L th…" at bounding box center [437, 189] width 286 height 50
copy div "Lääne virumaa"
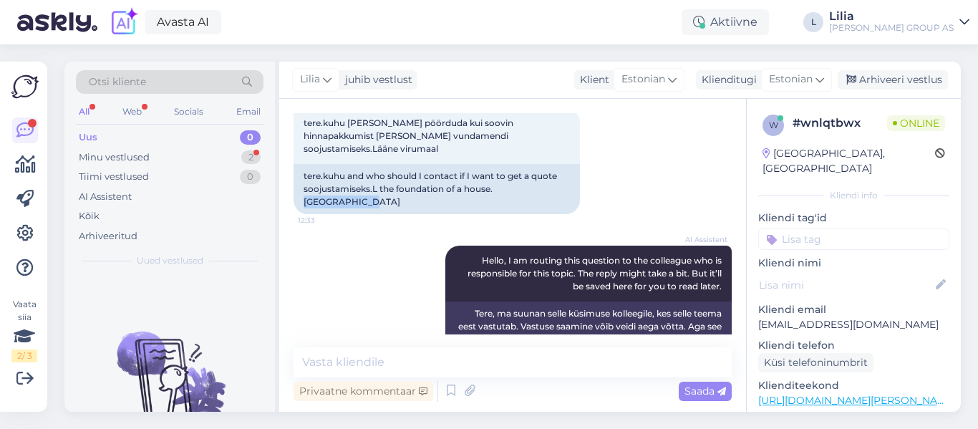
scroll to position [286, 0]
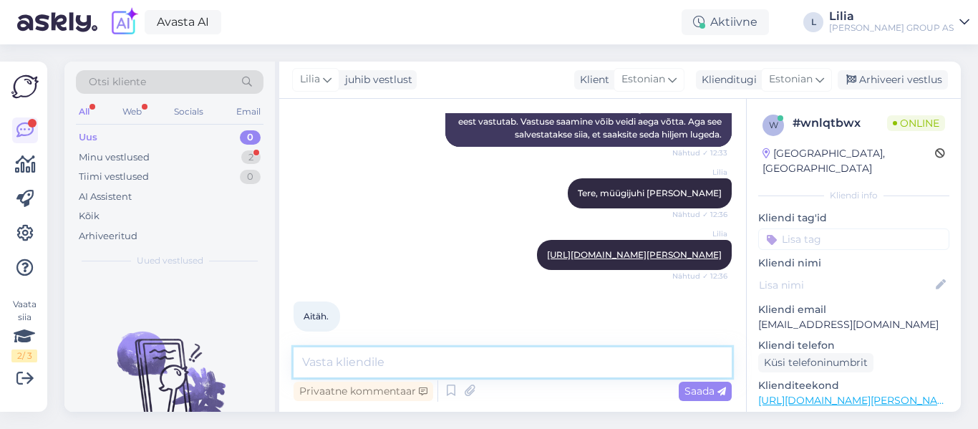
drag, startPoint x: 436, startPoint y: 372, endPoint x: 443, endPoint y: 372, distance: 7.2
click at [436, 372] on textarea at bounding box center [513, 362] width 438 height 30
click at [896, 84] on div "Arhiveeri vestlus" at bounding box center [893, 79] width 110 height 19
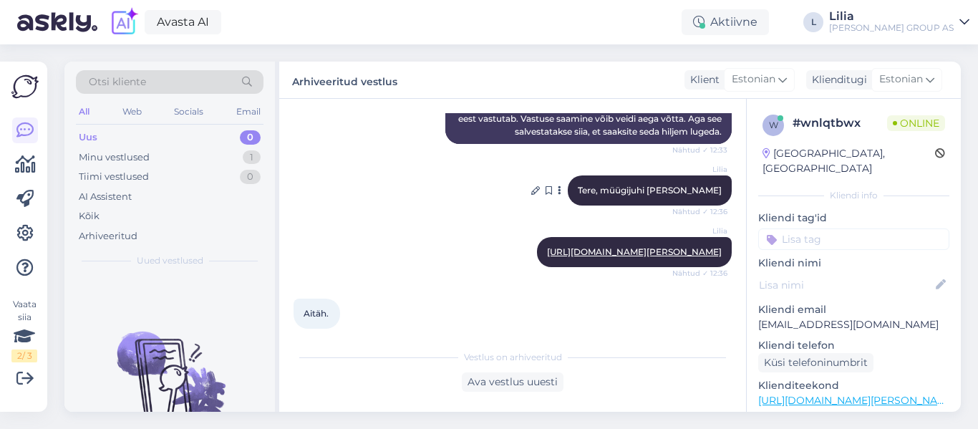
scroll to position [291, 0]
